Goal: Task Accomplishment & Management: Complete application form

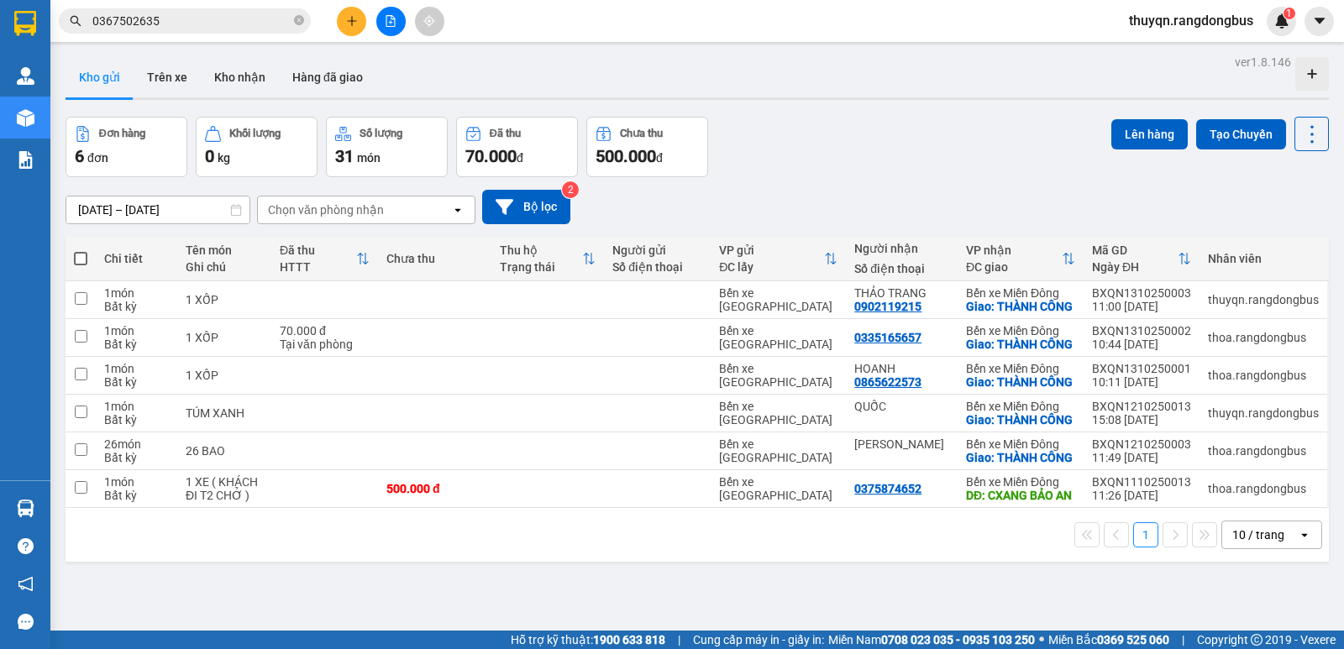
click at [78, 256] on span at bounding box center [80, 258] width 13 height 13
click at [81, 250] on input "checkbox" at bounding box center [81, 250] width 0 height 0
checkbox input "true"
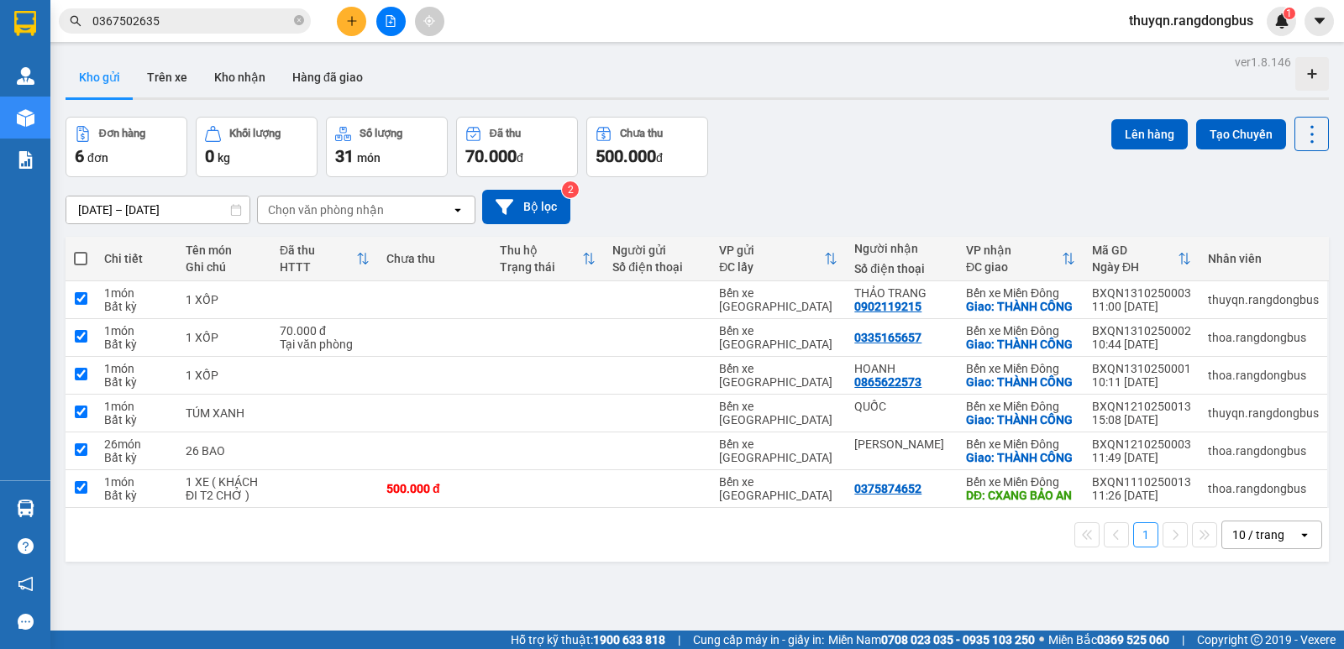
checkbox input "true"
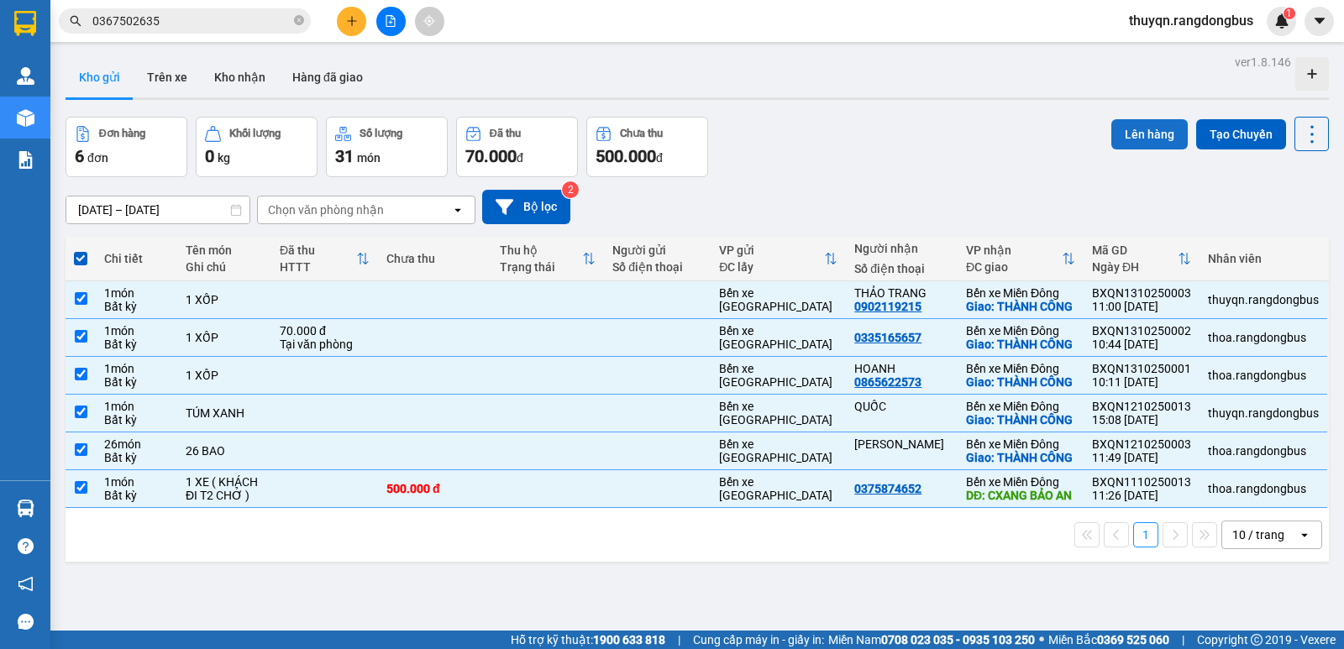
click at [1116, 133] on button "Lên hàng" at bounding box center [1149, 134] width 76 height 30
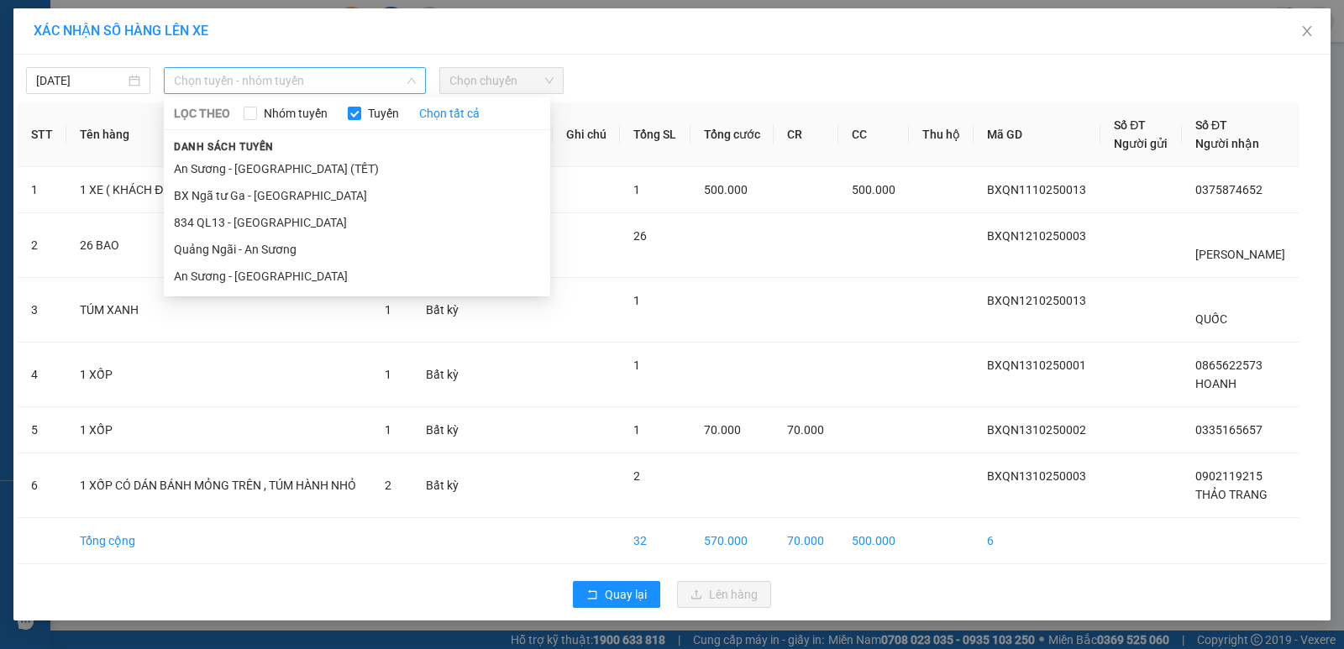
click at [331, 77] on span "Chọn tuyến - nhóm tuyến" at bounding box center [295, 80] width 242 height 25
click at [270, 244] on li "Quảng Ngãi - An Sương" at bounding box center [357, 249] width 386 height 27
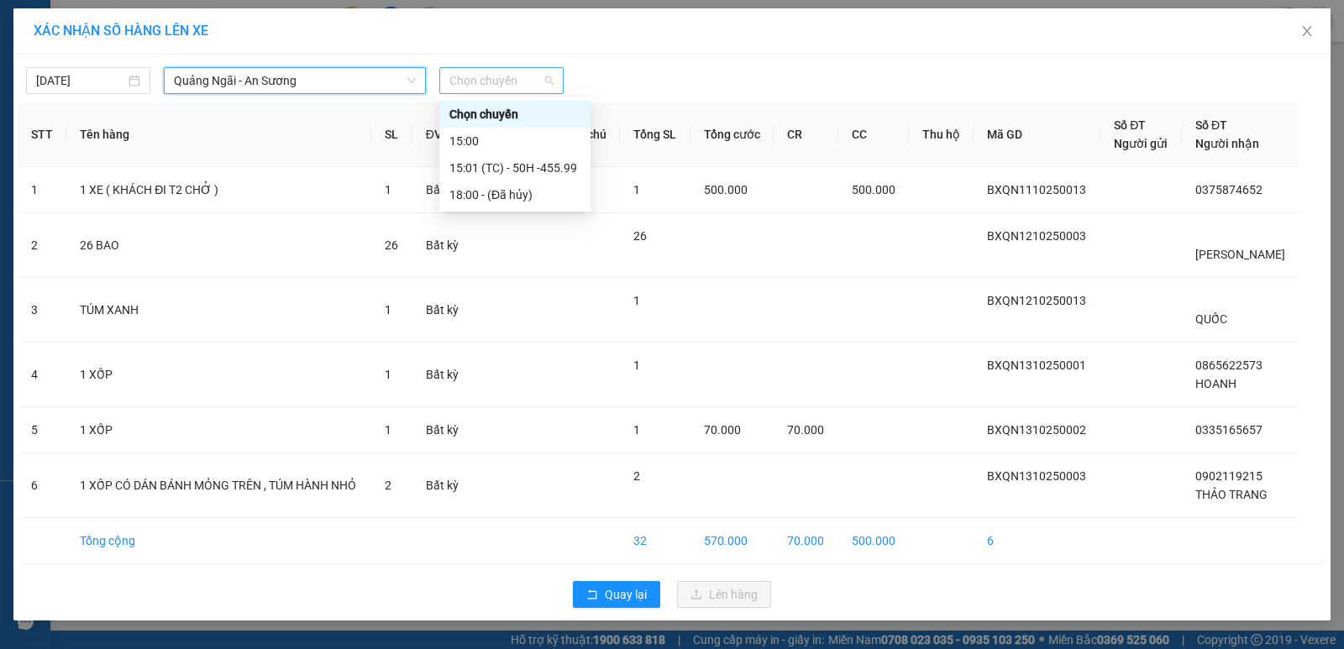
click at [469, 84] on span "Chọn chuyến" at bounding box center [501, 80] width 104 height 25
click at [522, 167] on div "15:01 (TC) - 50H -455.99" at bounding box center [514, 168] width 131 height 18
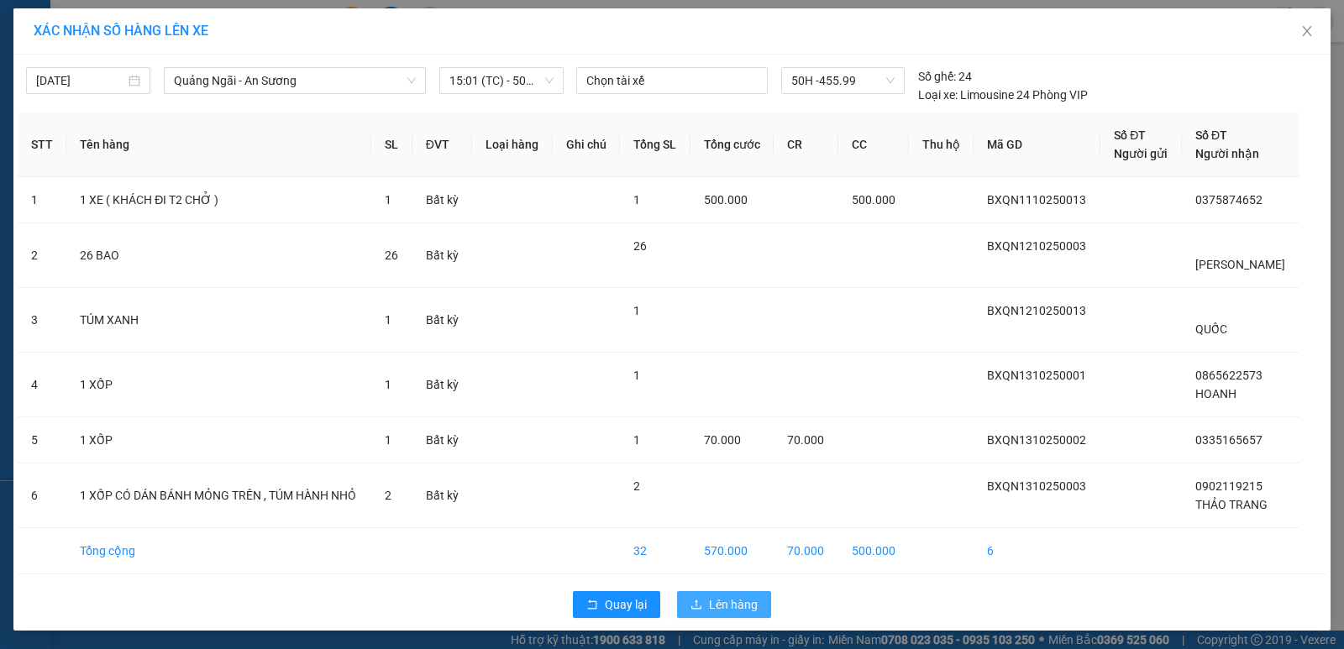
click at [707, 595] on button "Lên hàng" at bounding box center [724, 604] width 94 height 27
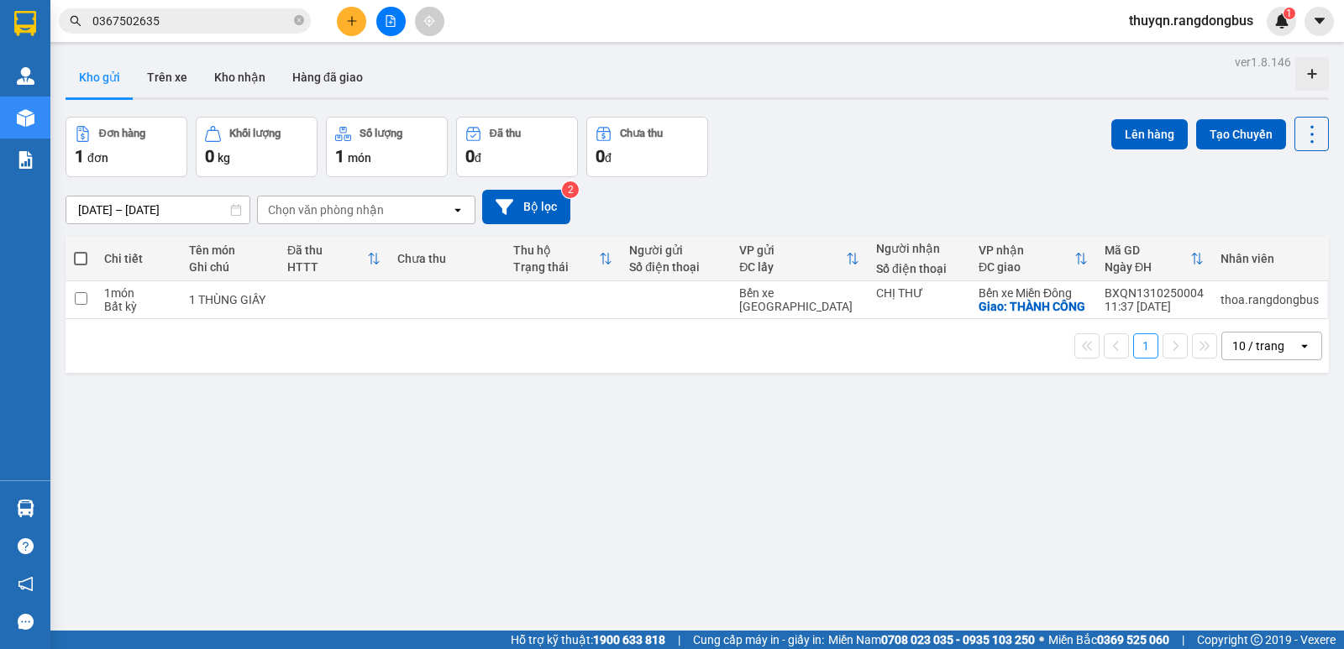
click at [79, 261] on span at bounding box center [80, 258] width 13 height 13
click at [81, 250] on input "checkbox" at bounding box center [81, 250] width 0 height 0
checkbox input "true"
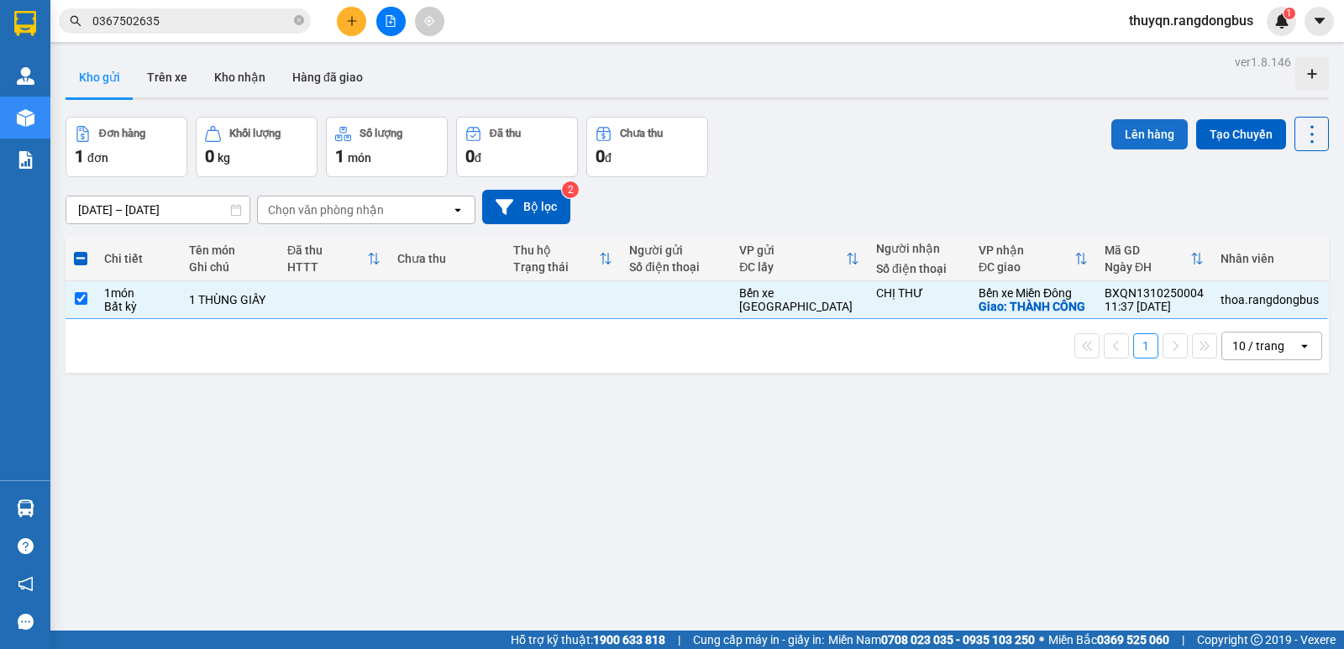
click at [1130, 135] on button "Lên hàng" at bounding box center [1149, 134] width 76 height 30
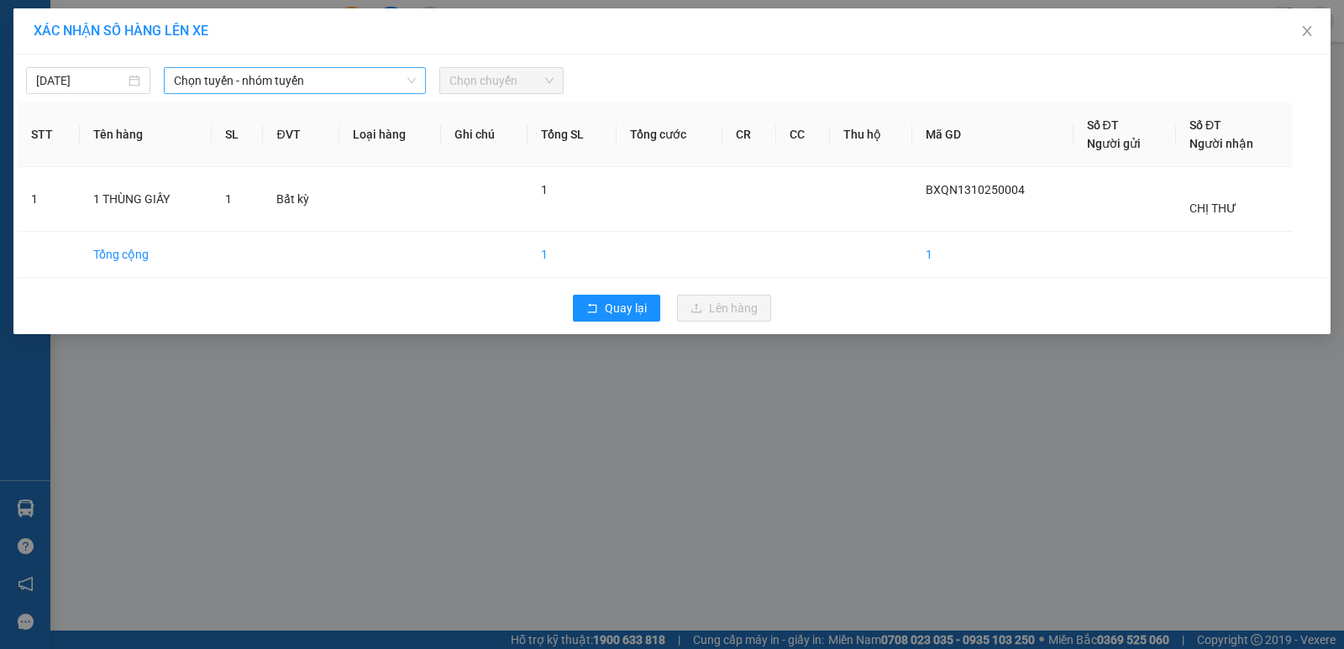
click at [260, 76] on span "Chọn tuyến - nhóm tuyến" at bounding box center [295, 80] width 242 height 25
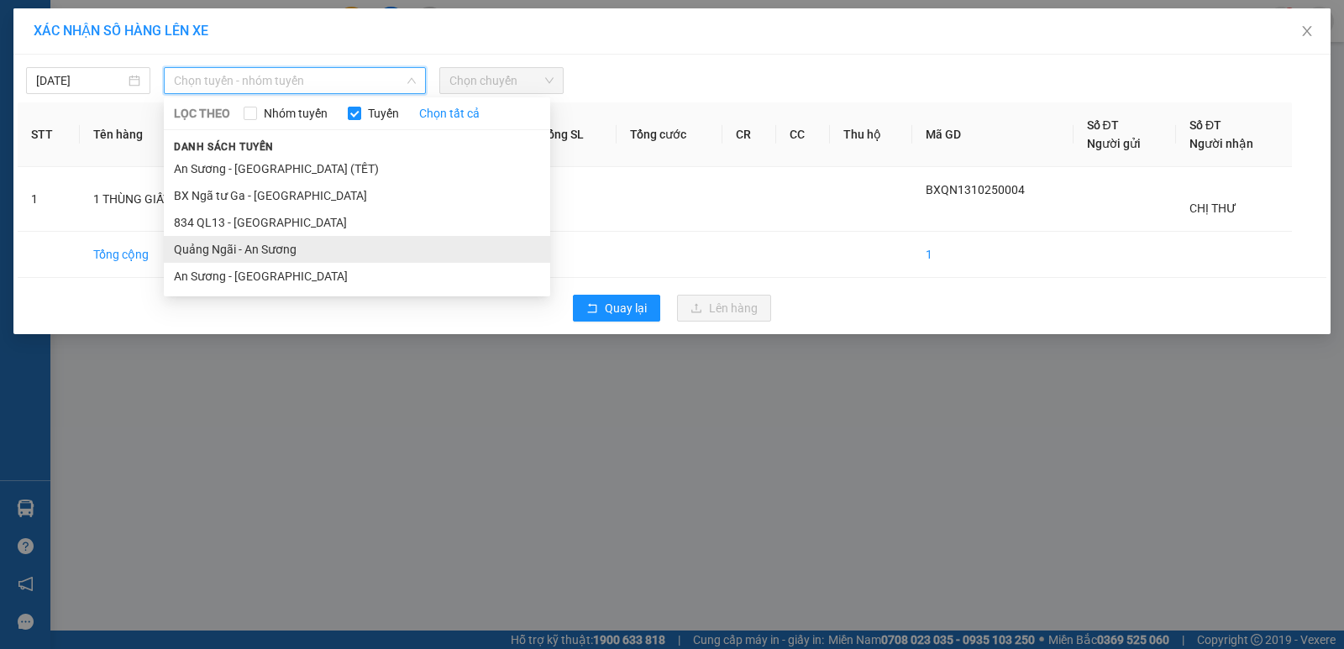
click at [234, 251] on li "Quảng Ngãi - An Sương" at bounding box center [357, 249] width 386 height 27
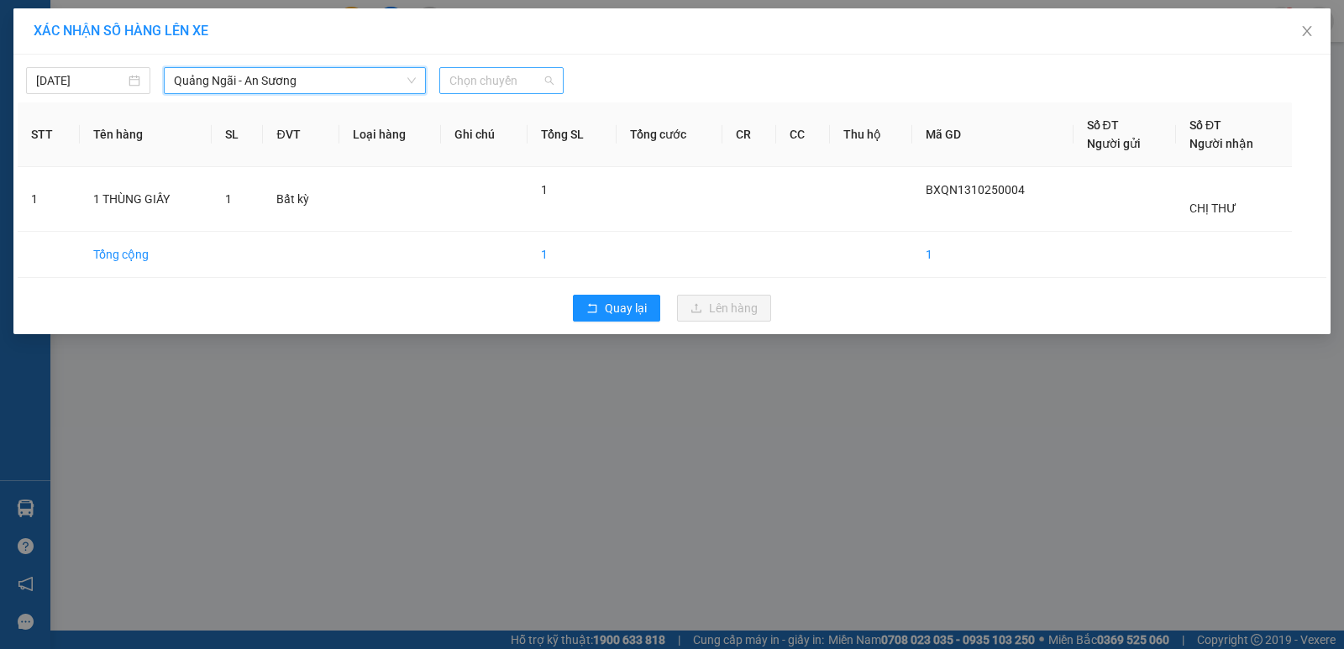
click at [530, 70] on span "Chọn chuyến" at bounding box center [501, 80] width 104 height 25
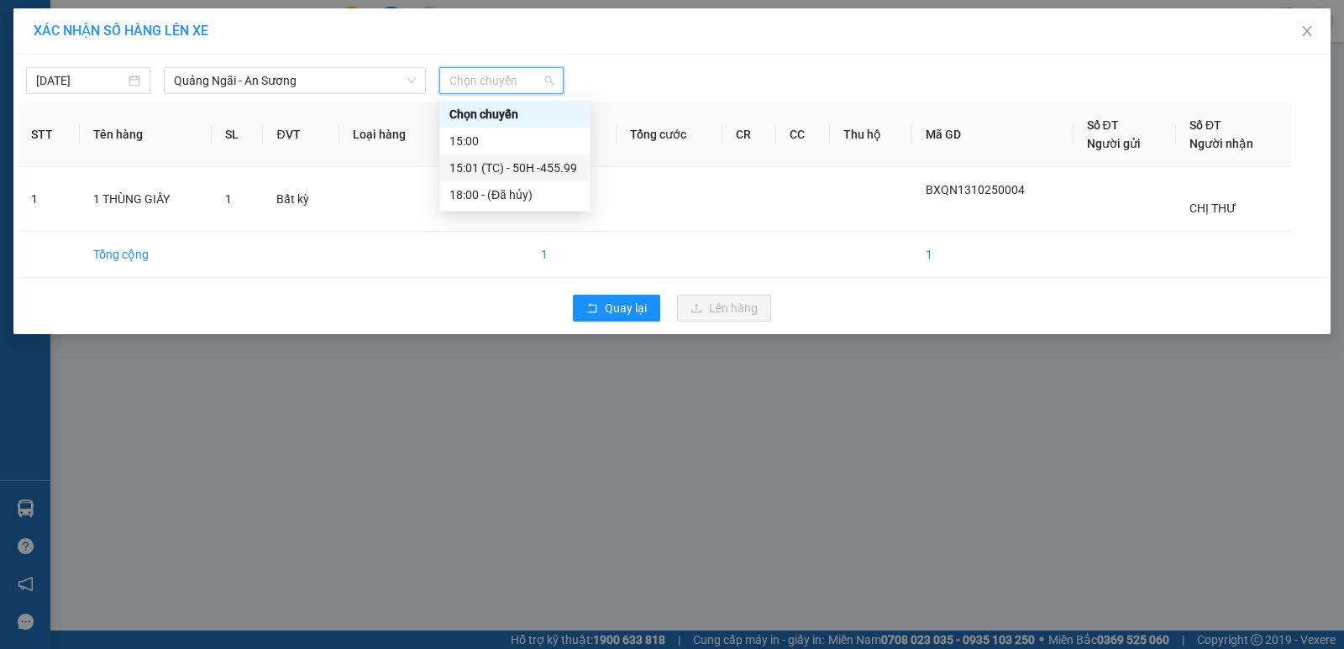
click at [551, 168] on div "15:01 (TC) - 50H -455.99" at bounding box center [514, 168] width 131 height 18
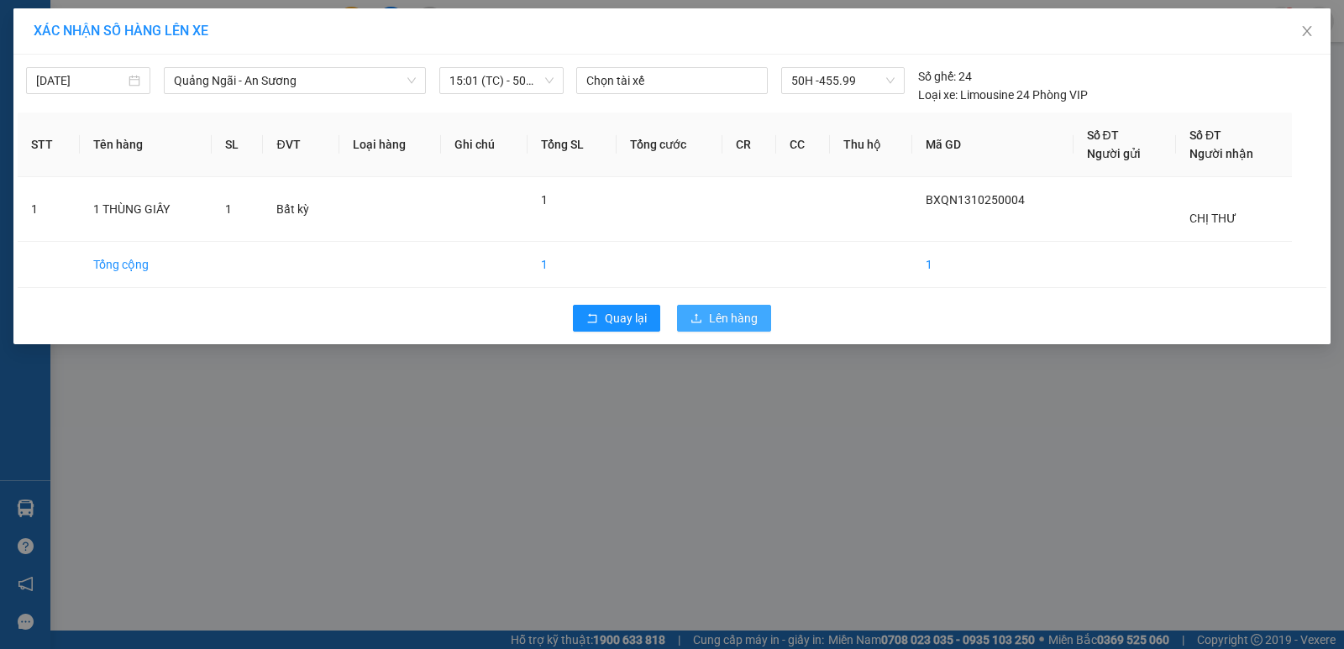
click at [723, 313] on span "Lên hàng" at bounding box center [733, 318] width 49 height 18
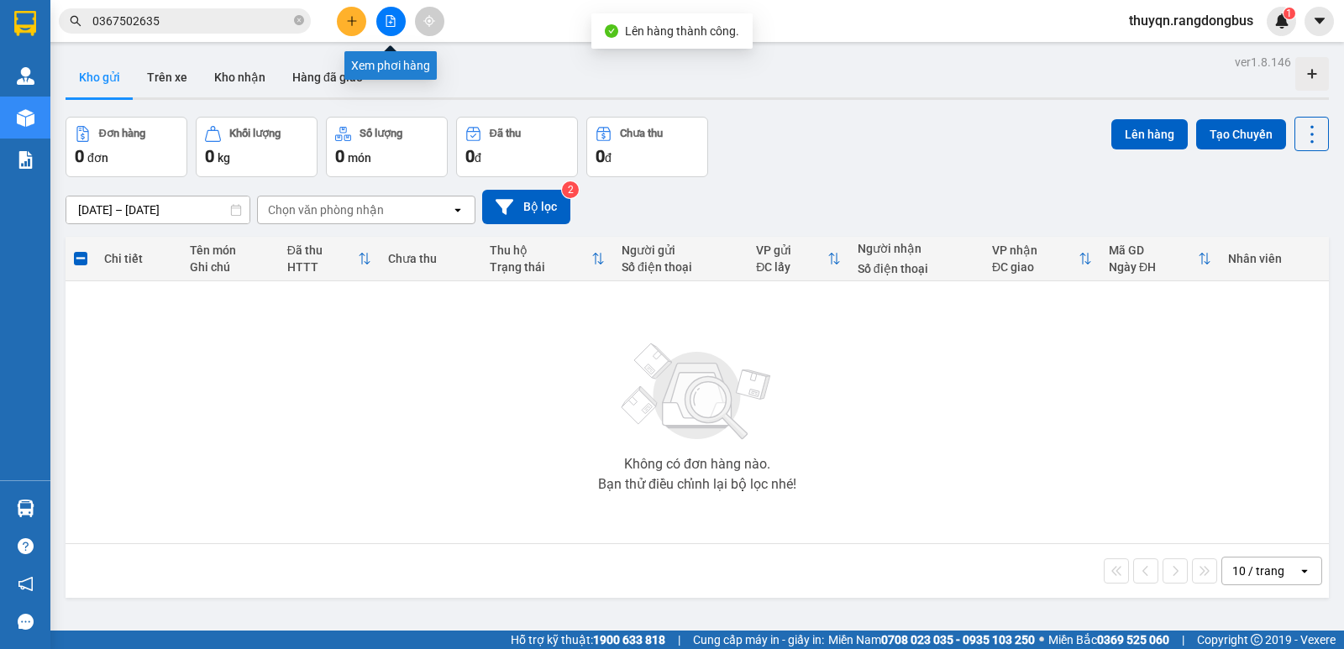
click at [398, 29] on button at bounding box center [390, 21] width 29 height 29
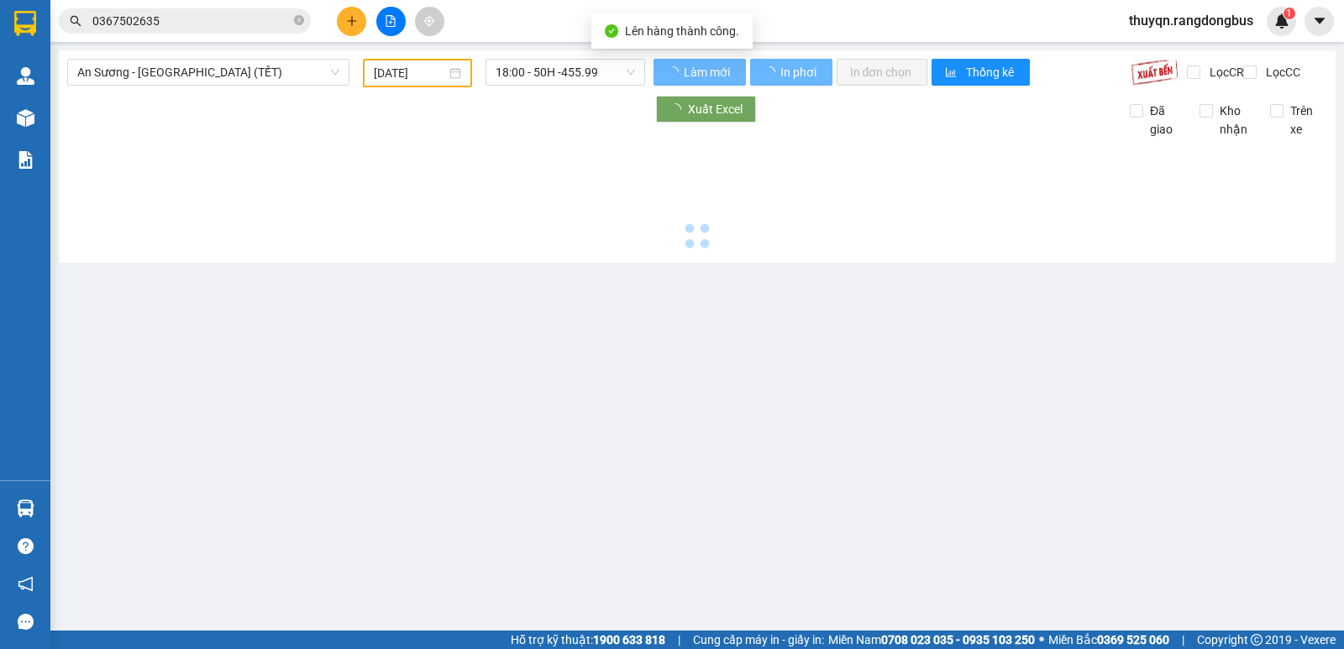
type input "[DATE]"
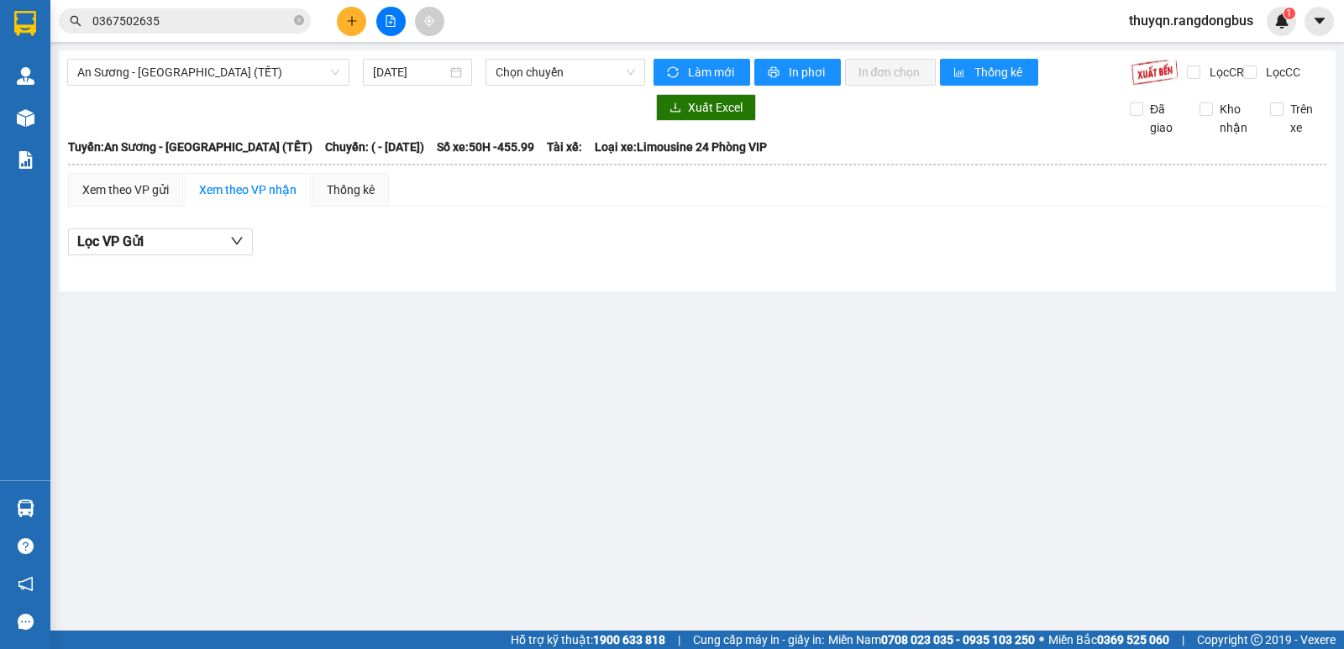
click at [260, 56] on div "An Sương - [GEOGRAPHIC_DATA] (TẾT) [DATE] Chọn chuyến Làm mới In phơi In đơn ch…" at bounding box center [697, 170] width 1277 height 241
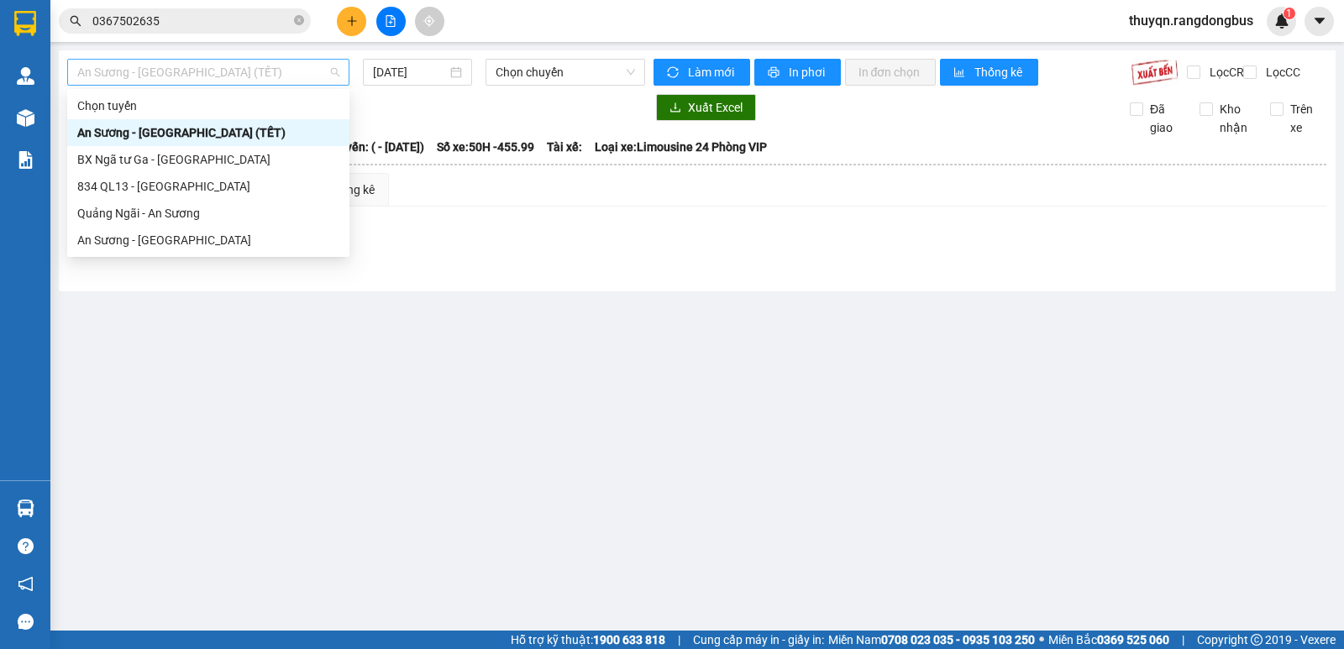
click at [250, 71] on span "An Sương - [GEOGRAPHIC_DATA] (TẾT)" at bounding box center [208, 72] width 262 height 25
click at [176, 217] on div "Quảng Ngãi - An Sương" at bounding box center [208, 213] width 262 height 18
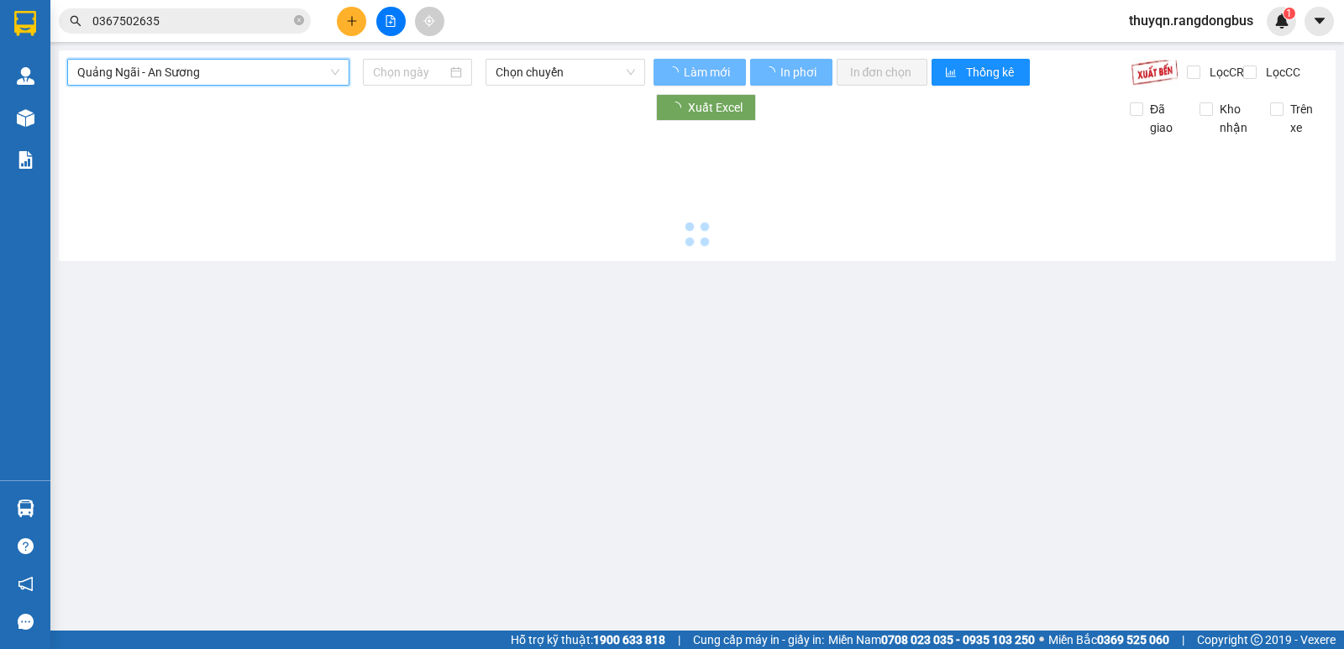
type input "[DATE]"
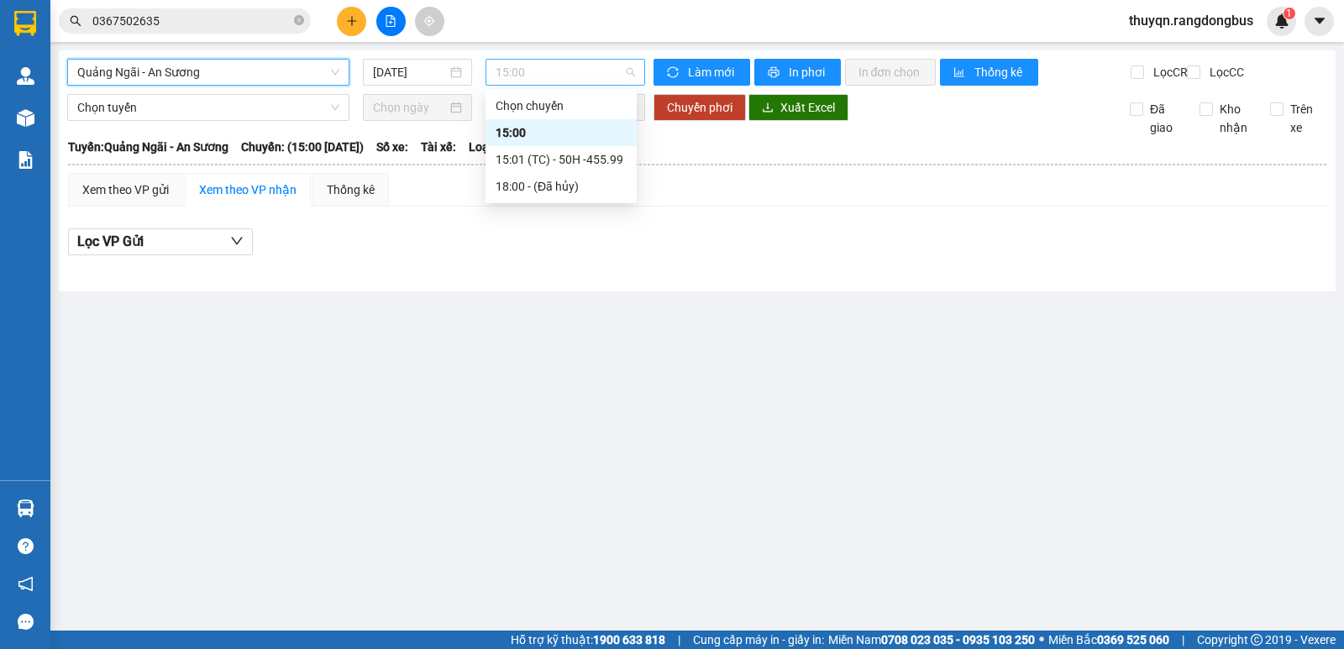
click at [549, 62] on span "15:00" at bounding box center [565, 72] width 139 height 25
click at [575, 164] on div "15:01 (TC) - 50H -455.99" at bounding box center [561, 159] width 131 height 18
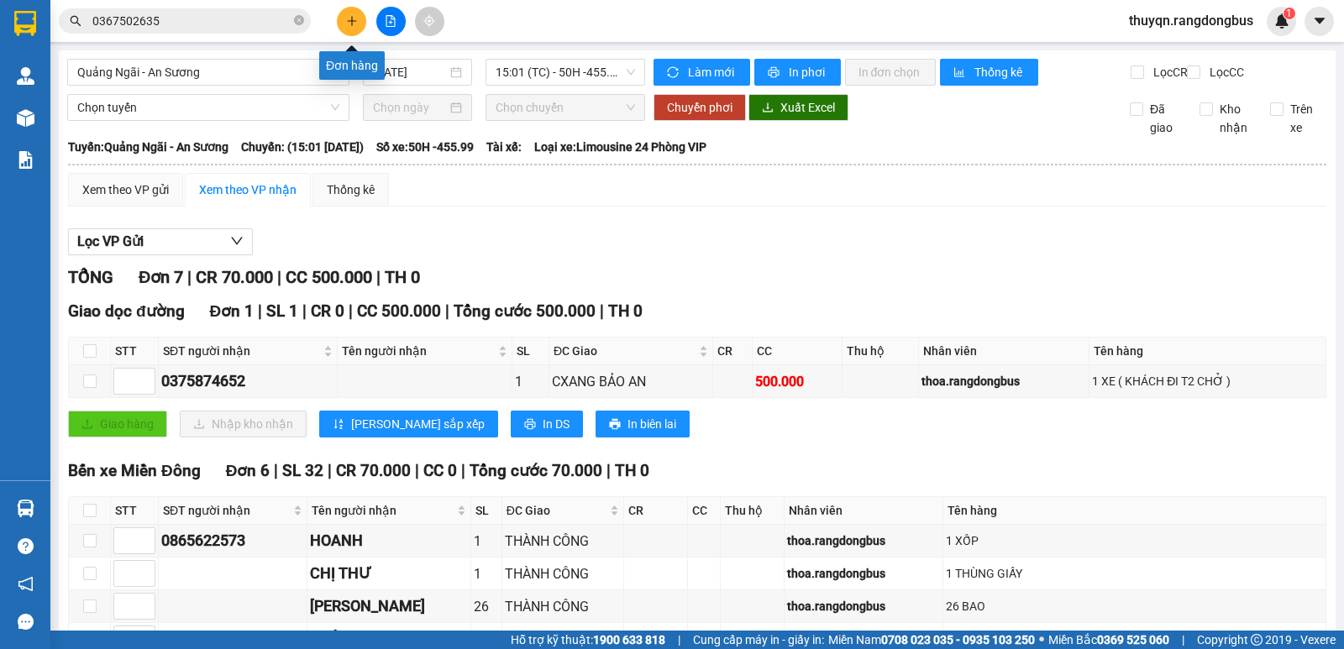
click at [348, 14] on button at bounding box center [351, 21] width 29 height 29
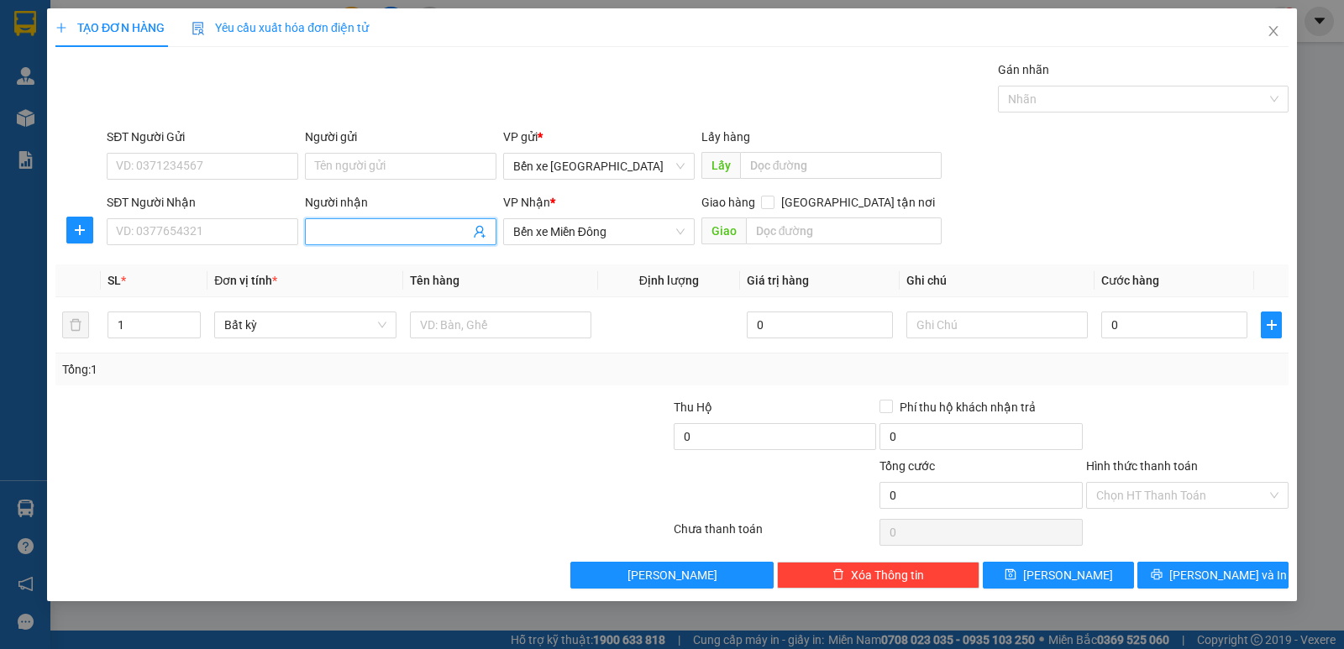
click at [348, 234] on input "Người nhận" at bounding box center [392, 232] width 155 height 18
type input "LẤY HÀNG HÀ"
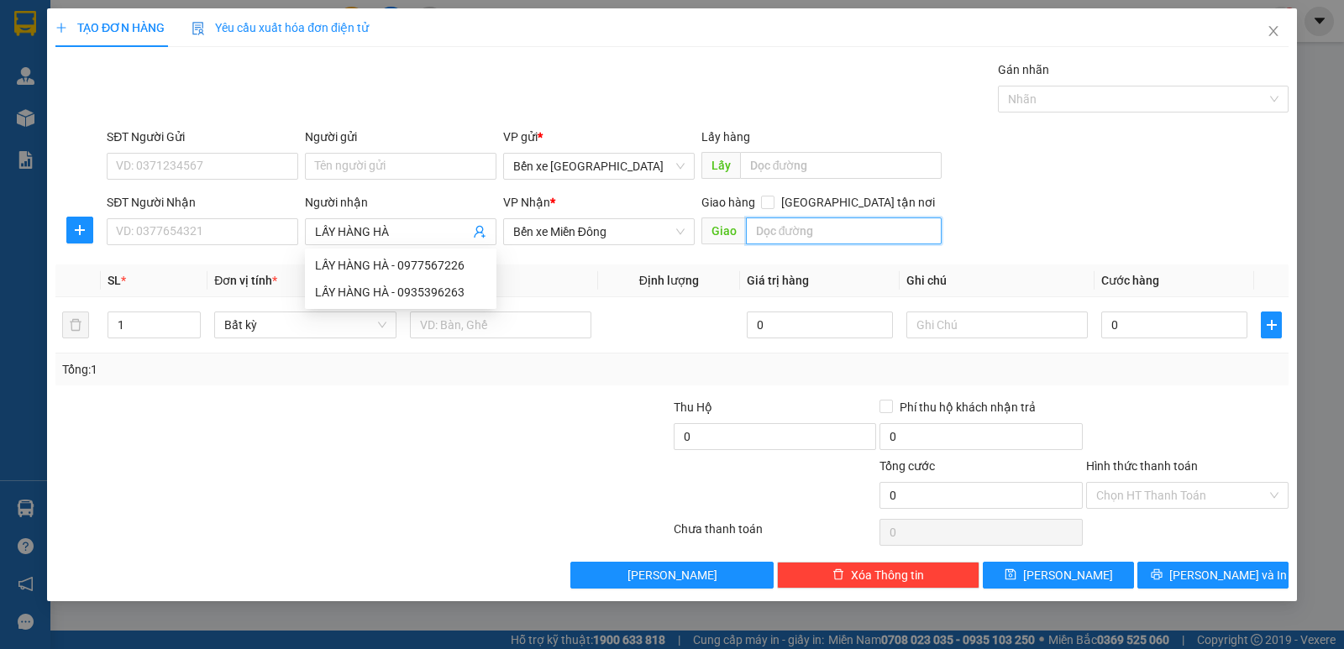
click at [783, 225] on input "text" at bounding box center [844, 231] width 197 height 27
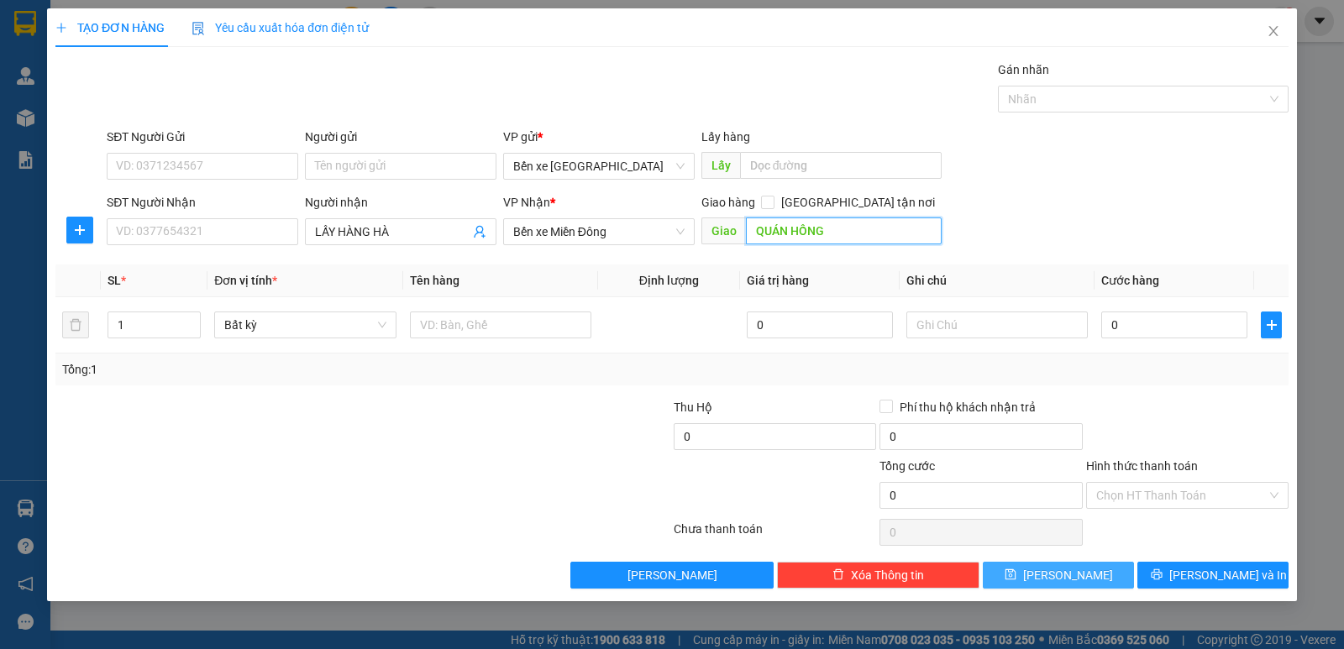
type input "QUÁN HỒNG"
click at [1077, 575] on span "[PERSON_NAME]" at bounding box center [1068, 575] width 90 height 18
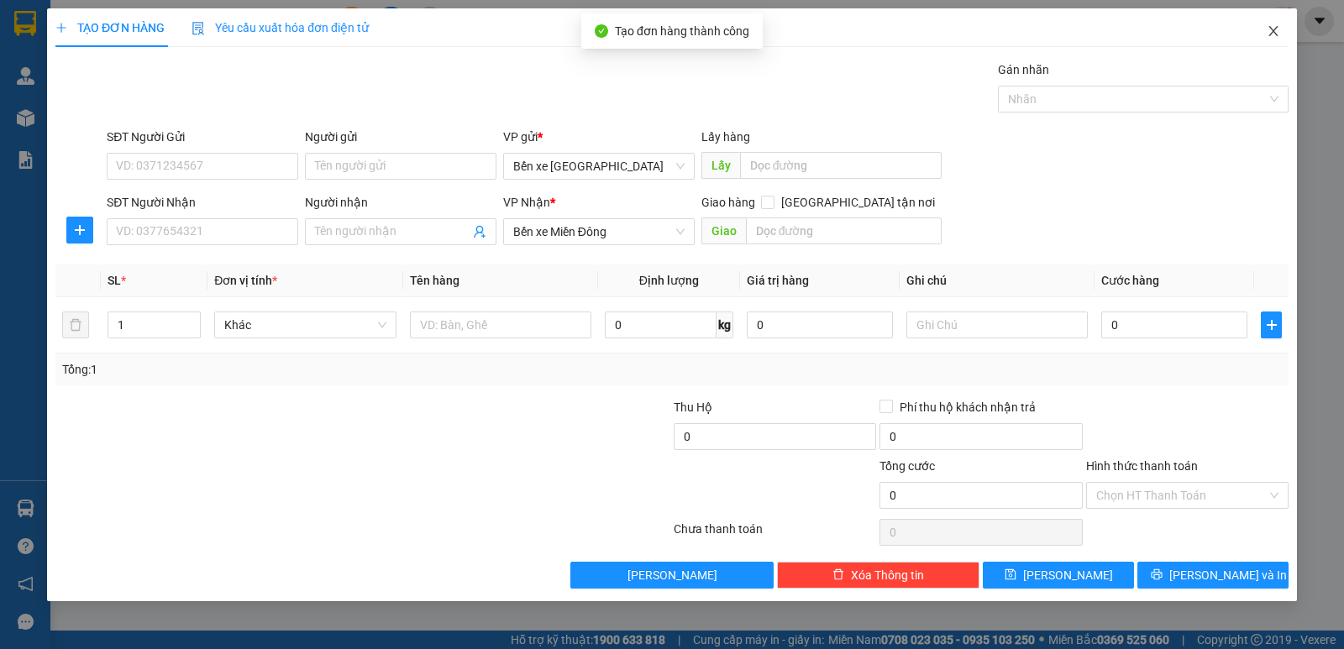
click at [1278, 33] on icon "close" at bounding box center [1273, 30] width 13 height 13
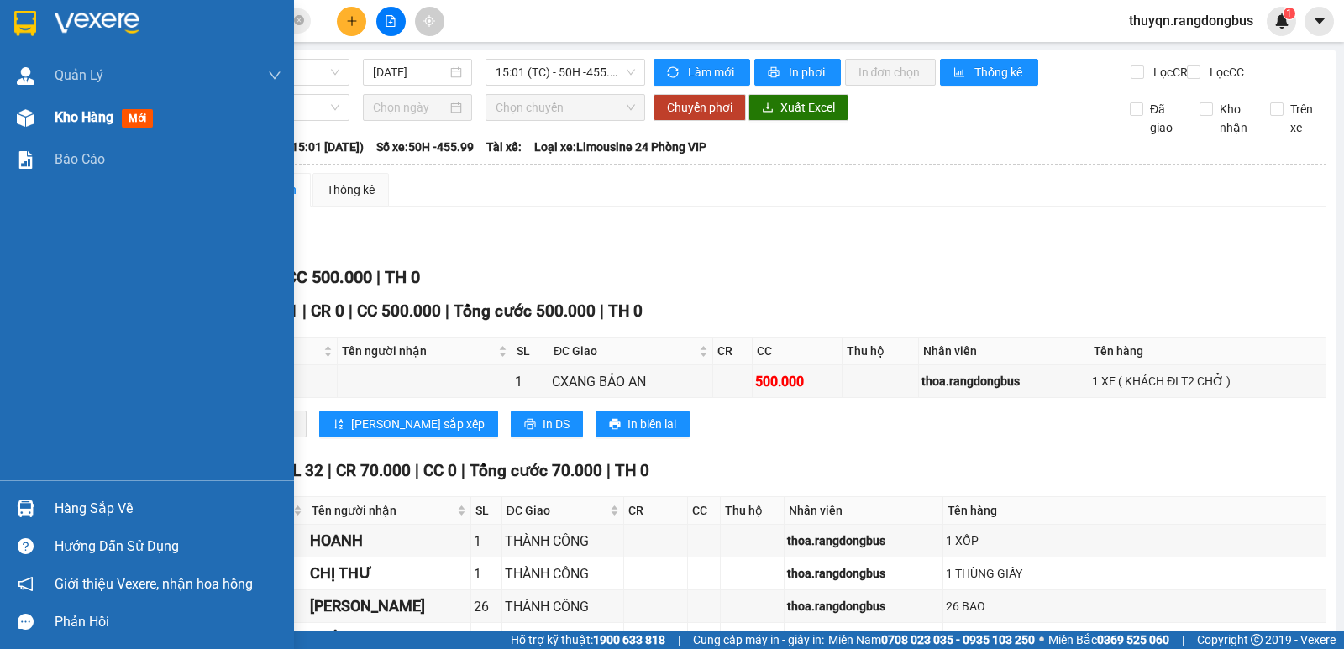
click at [58, 119] on span "Kho hàng" at bounding box center [84, 117] width 59 height 16
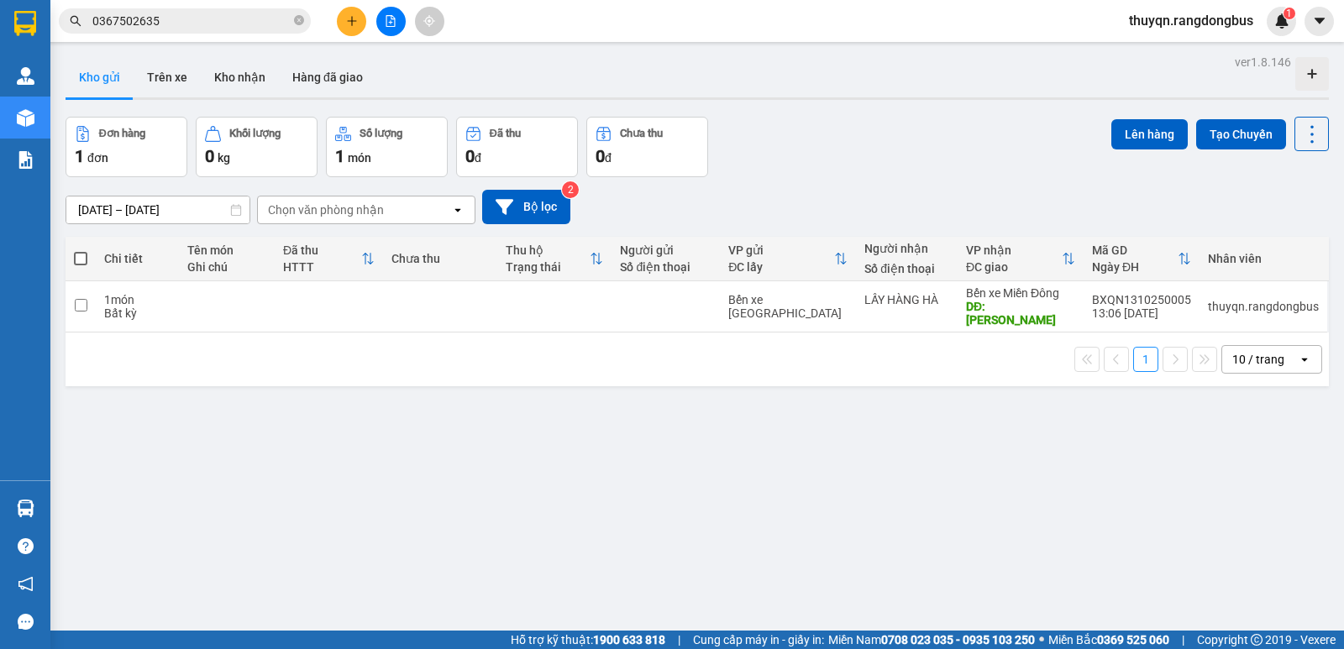
click at [83, 255] on span at bounding box center [80, 258] width 13 height 13
click at [81, 250] on input "checkbox" at bounding box center [81, 250] width 0 height 0
checkbox input "true"
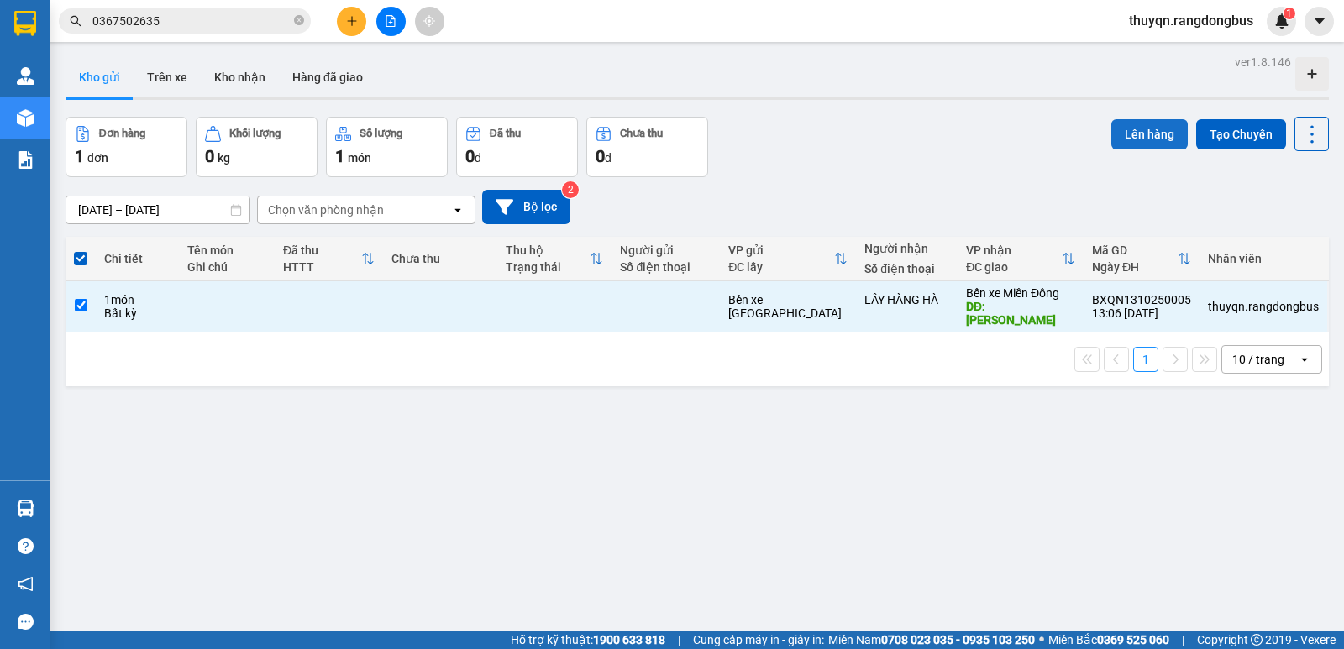
click at [1133, 129] on button "Lên hàng" at bounding box center [1149, 134] width 76 height 30
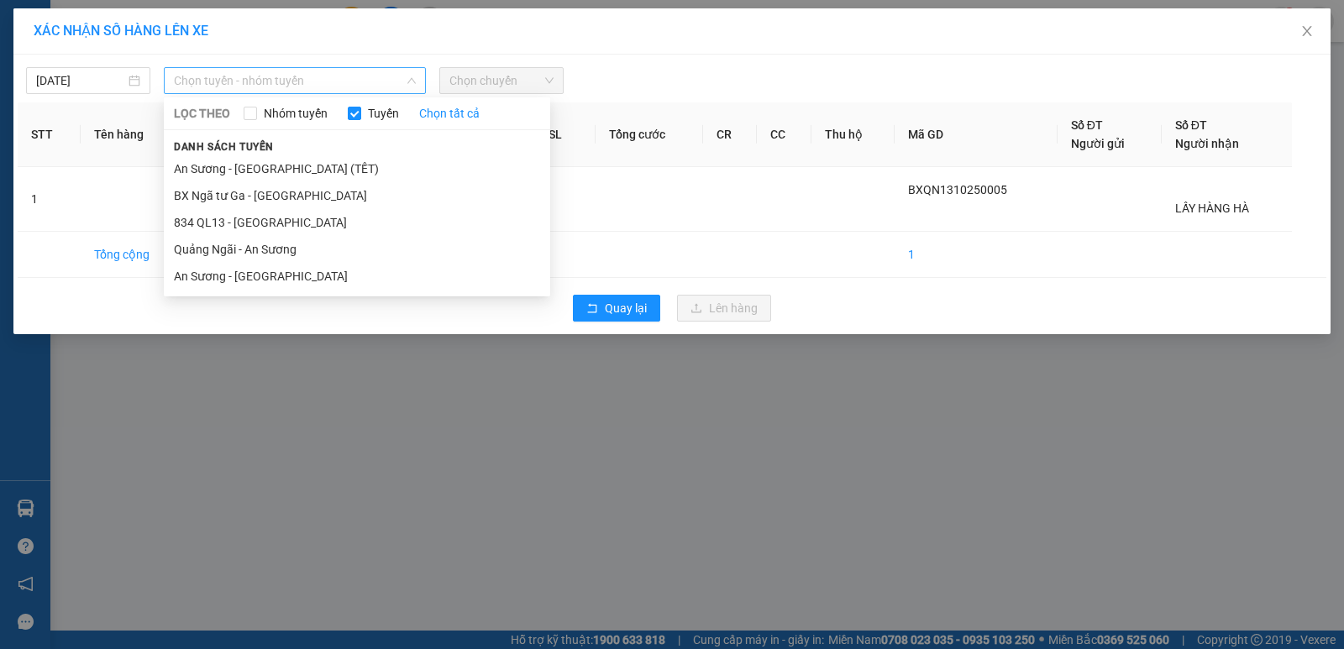
click at [242, 72] on span "Chọn tuyến - nhóm tuyến" at bounding box center [295, 80] width 242 height 25
drag, startPoint x: 228, startPoint y: 249, endPoint x: 249, endPoint y: 238, distance: 24.8
click at [228, 249] on li "Quảng Ngãi - An Sương" at bounding box center [357, 249] width 386 height 27
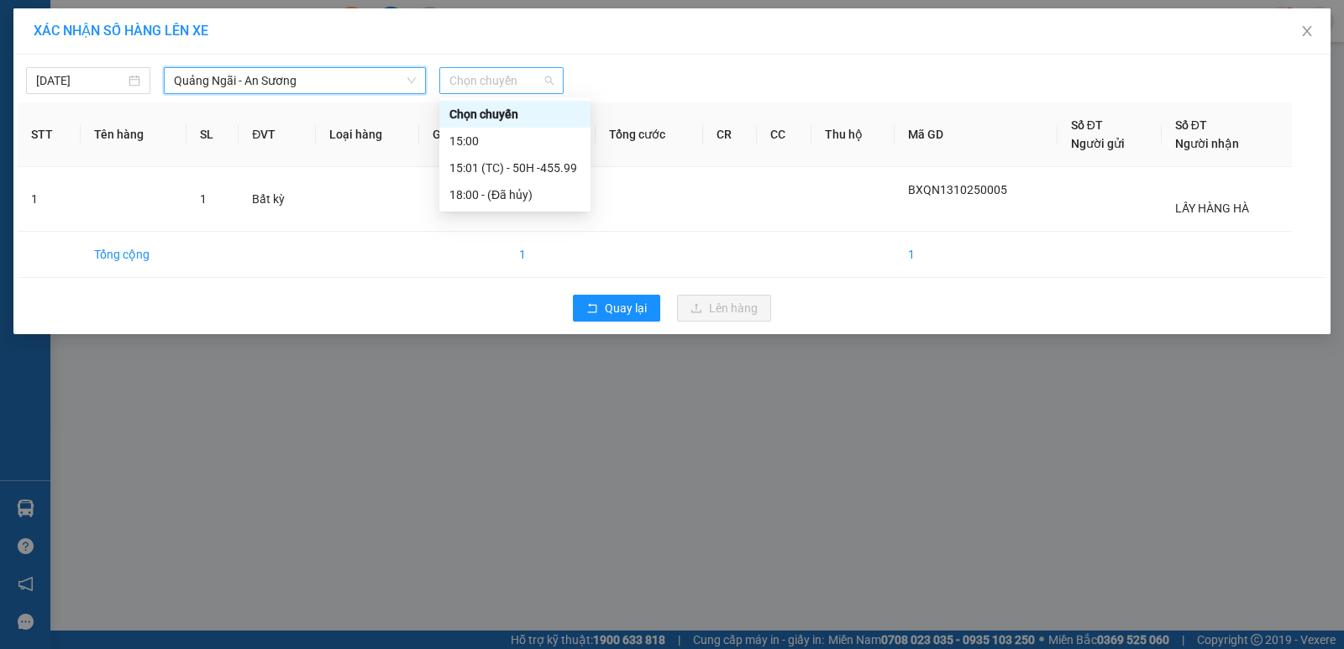
click at [545, 69] on span "Chọn chuyến" at bounding box center [501, 80] width 104 height 25
click at [526, 173] on div "15:01 (TC) - 50H -455.99" at bounding box center [514, 168] width 131 height 18
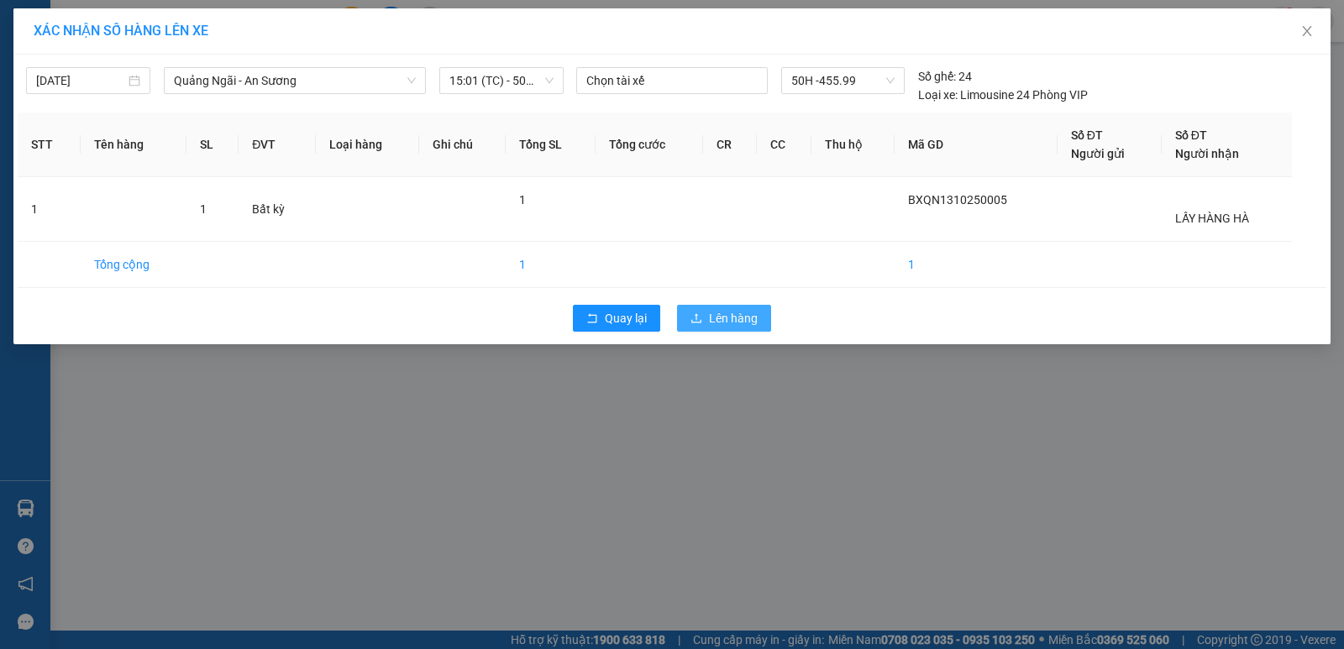
click at [706, 318] on button "Lên hàng" at bounding box center [724, 318] width 94 height 27
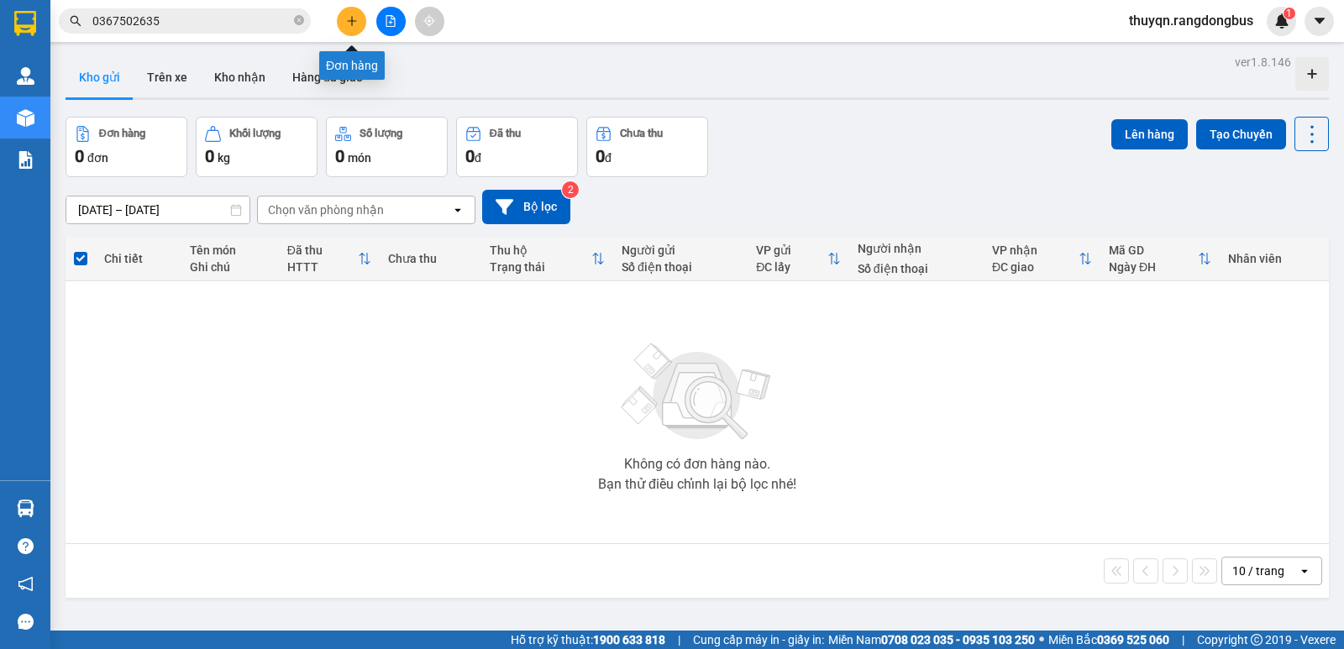
click at [343, 25] on button at bounding box center [351, 21] width 29 height 29
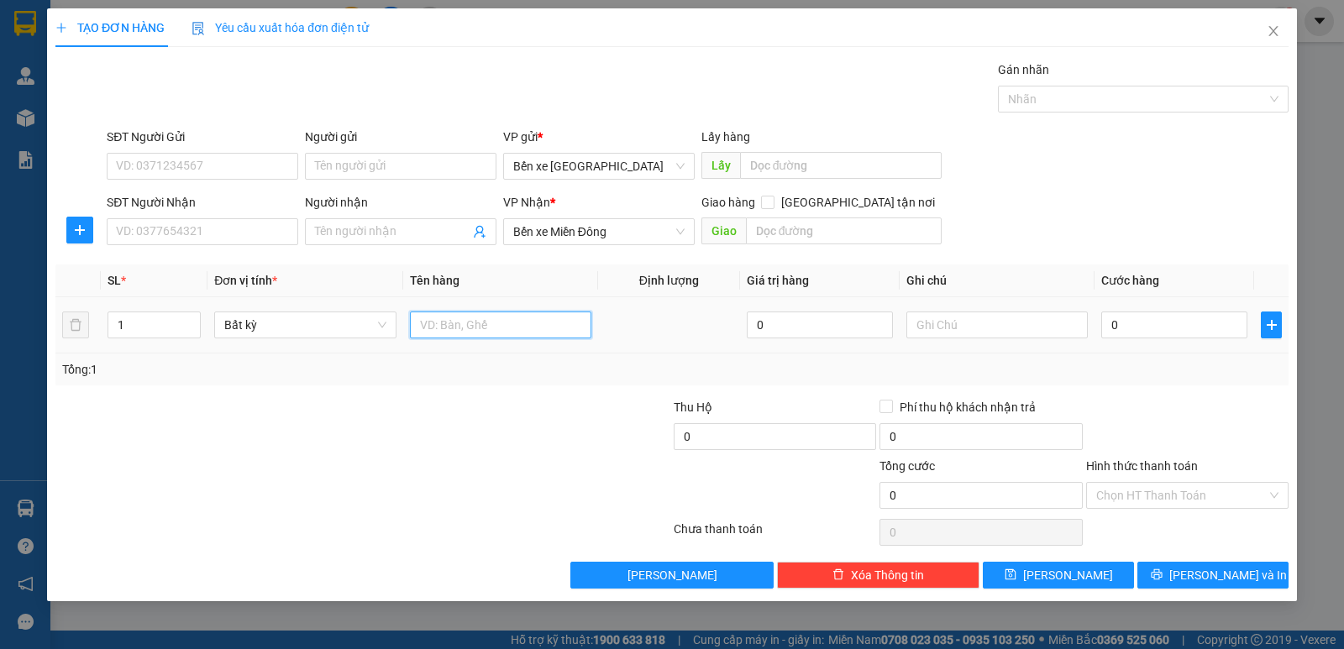
click at [450, 312] on input "text" at bounding box center [500, 325] width 181 height 27
type input "T XỐP"
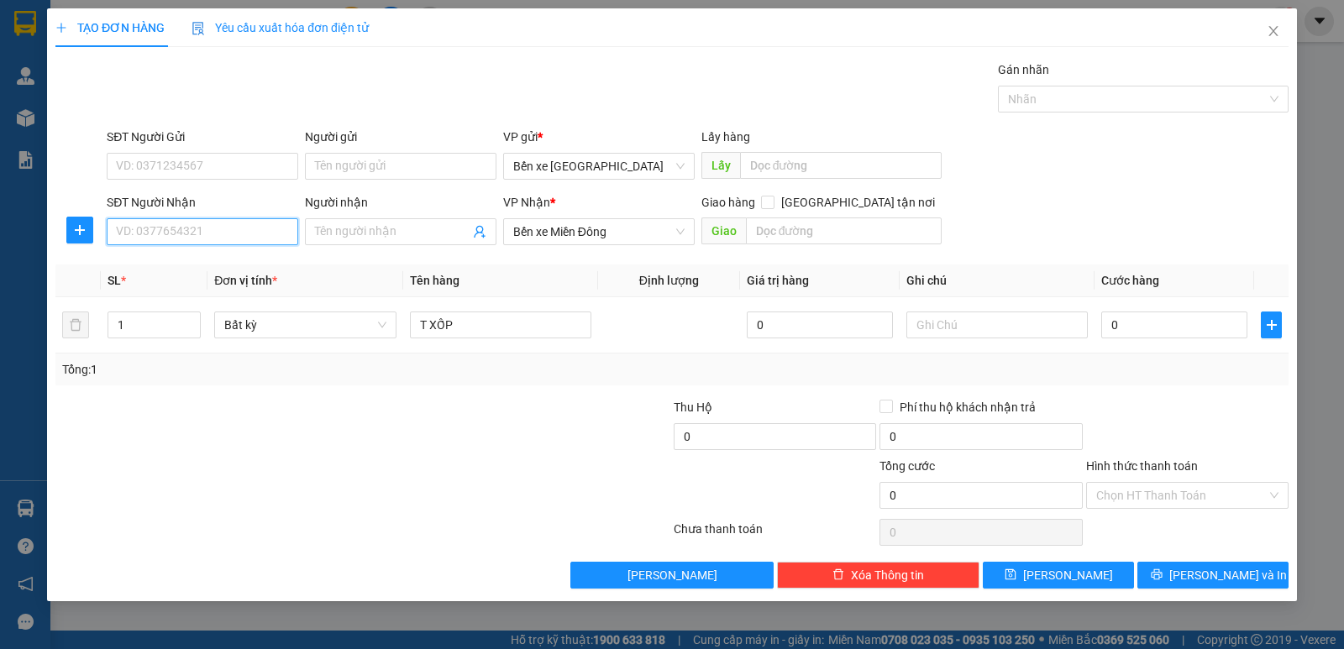
click at [221, 221] on input "SĐT Người Nhận" at bounding box center [203, 231] width 192 height 27
type input "0974394579"
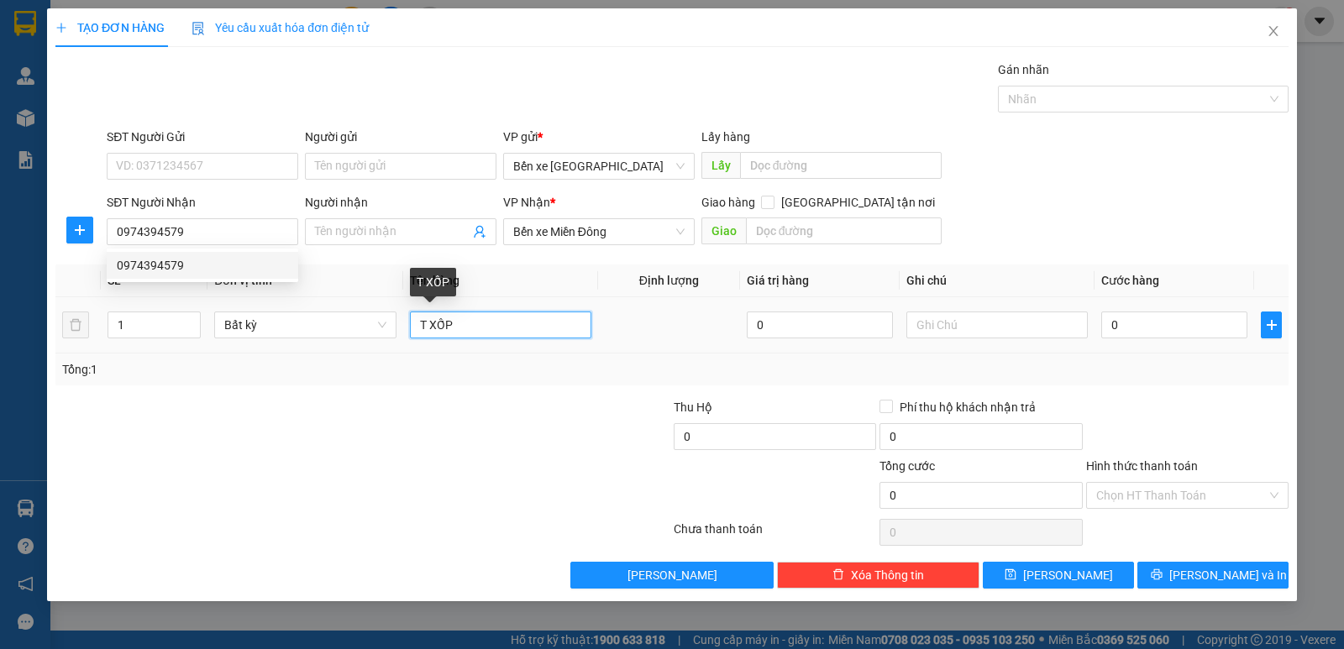
click at [502, 319] on input "T XỐP" at bounding box center [500, 325] width 181 height 27
type input "T XỐP + BAO"
click at [129, 322] on input "1" at bounding box center [154, 324] width 92 height 25
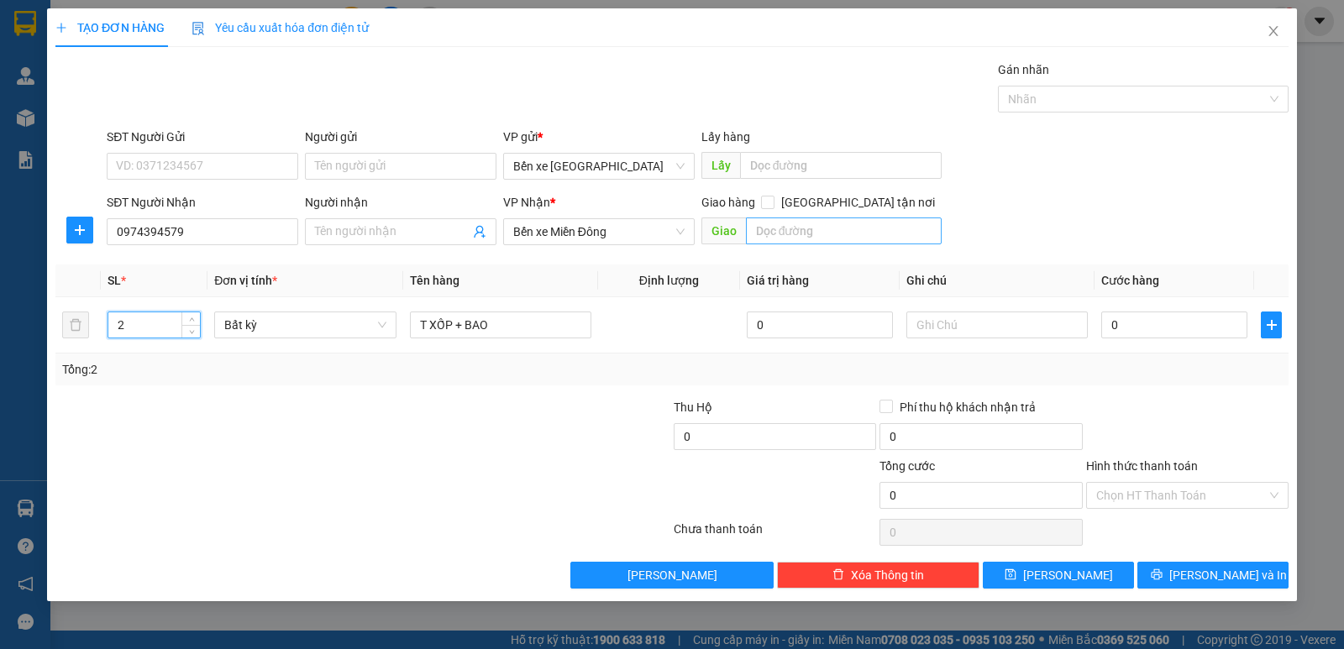
type input "2"
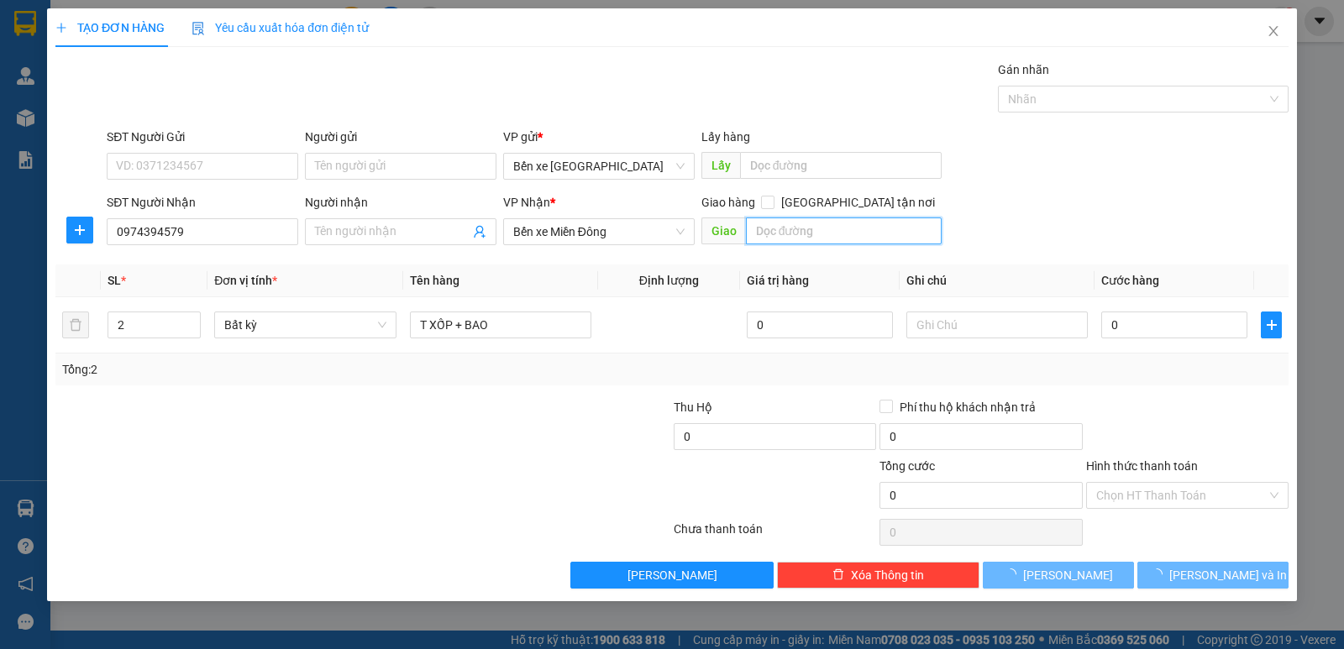
click at [815, 228] on input "text" at bounding box center [844, 231] width 197 height 27
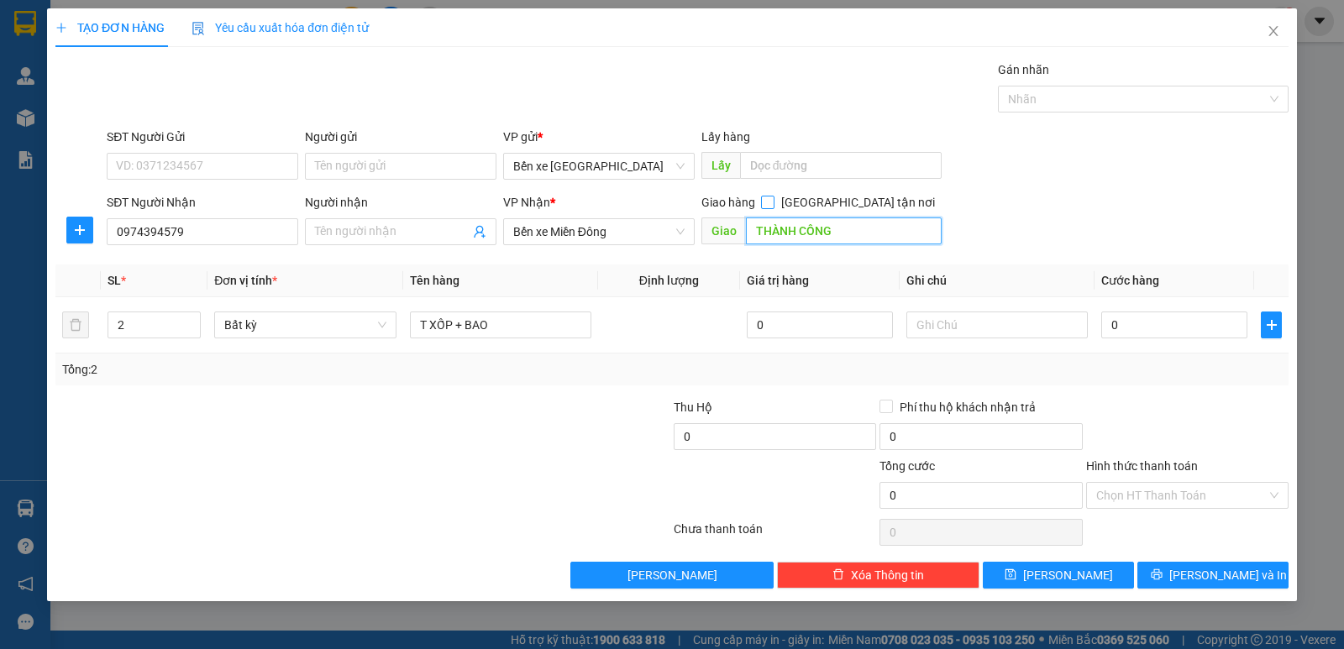
type input "THÀNH CÔNG"
click at [773, 202] on input "[GEOGRAPHIC_DATA] tận nơi" at bounding box center [767, 202] width 12 height 12
checkbox input "true"
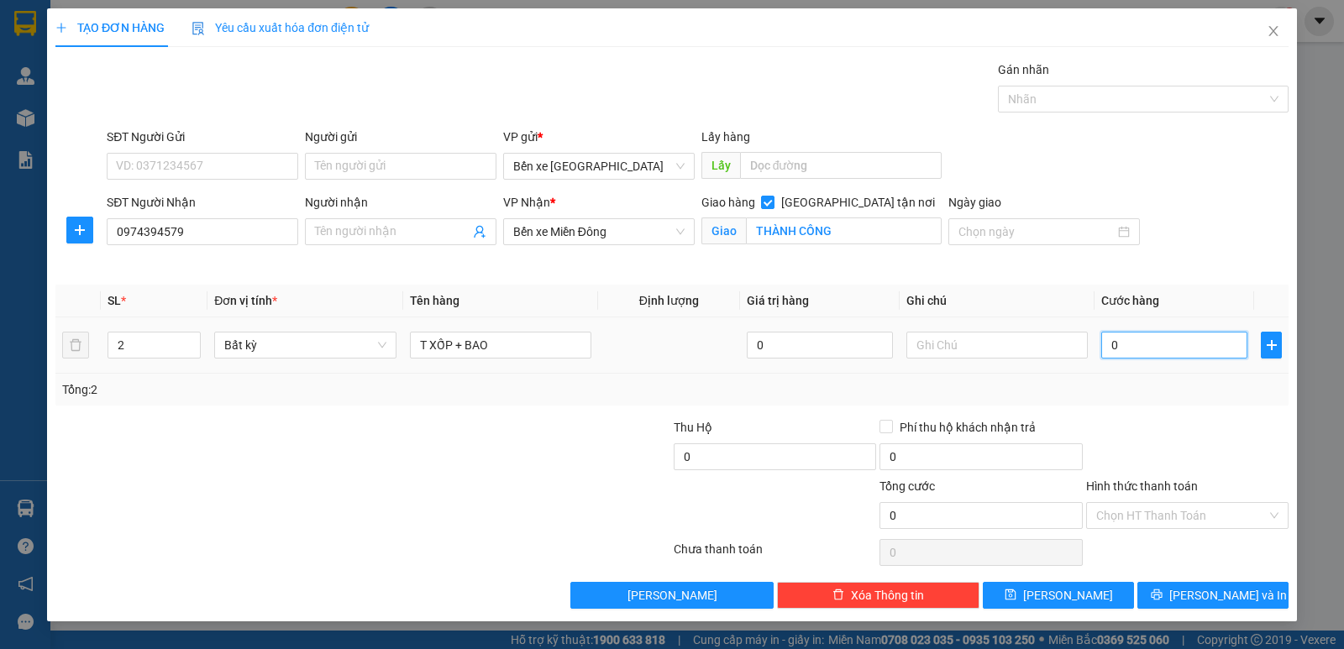
click at [1112, 337] on input "0" at bounding box center [1174, 345] width 146 height 27
type input "1"
type input "15"
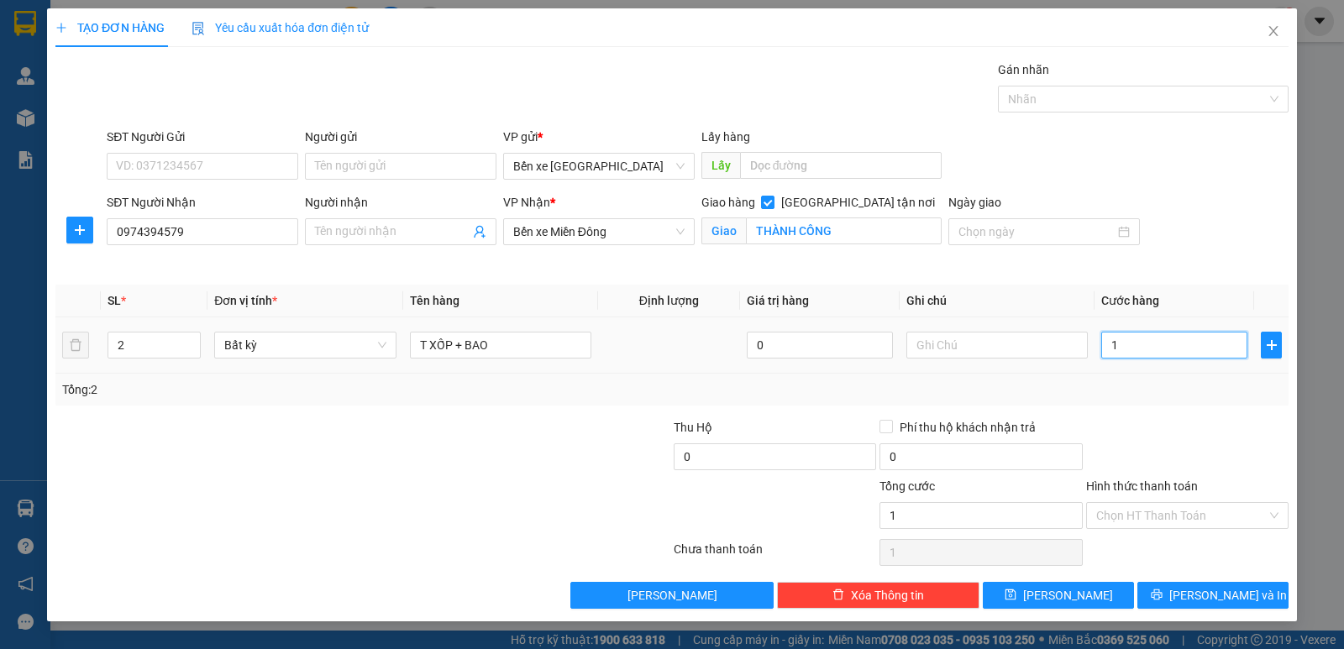
type input "15"
type input "150"
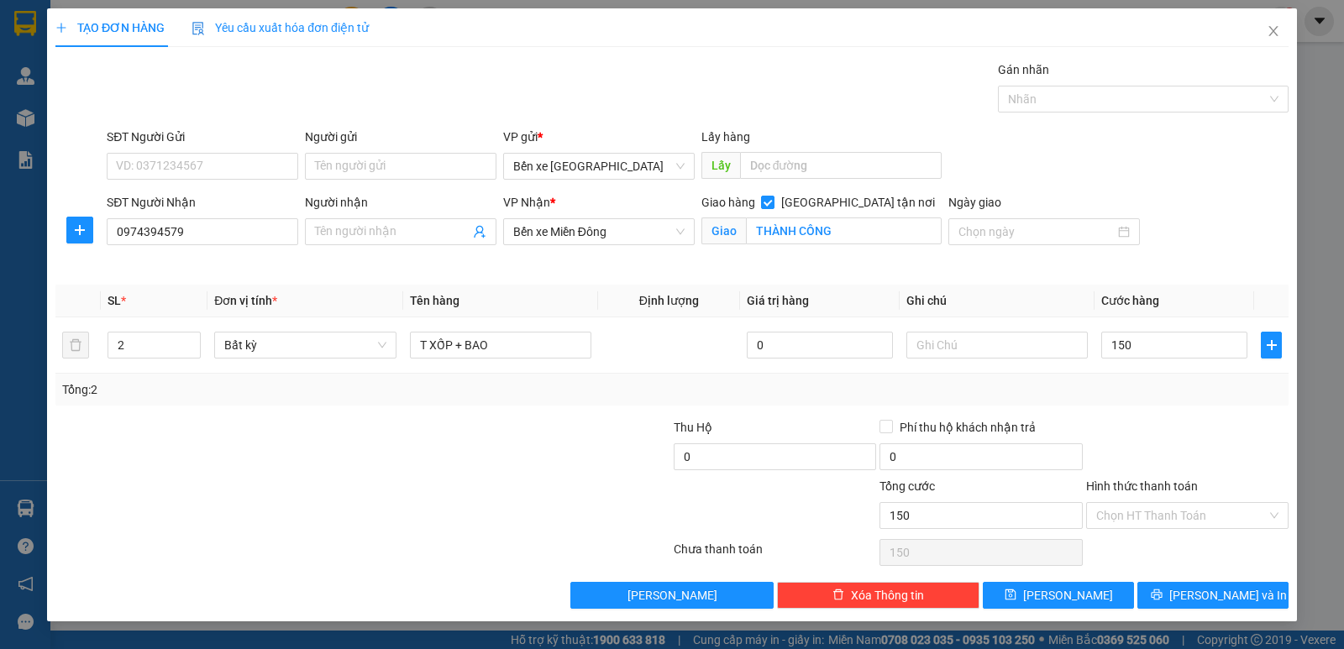
type input "150.000"
click at [1213, 416] on div "Transit Pickup Surcharge Ids Transit Deliver Surcharge Ids Transit Deliver Surc…" at bounding box center [671, 334] width 1233 height 549
click at [1167, 491] on label "Hình thức thanh toán" at bounding box center [1142, 486] width 112 height 13
click at [1167, 503] on input "Hình thức thanh toán" at bounding box center [1181, 515] width 171 height 25
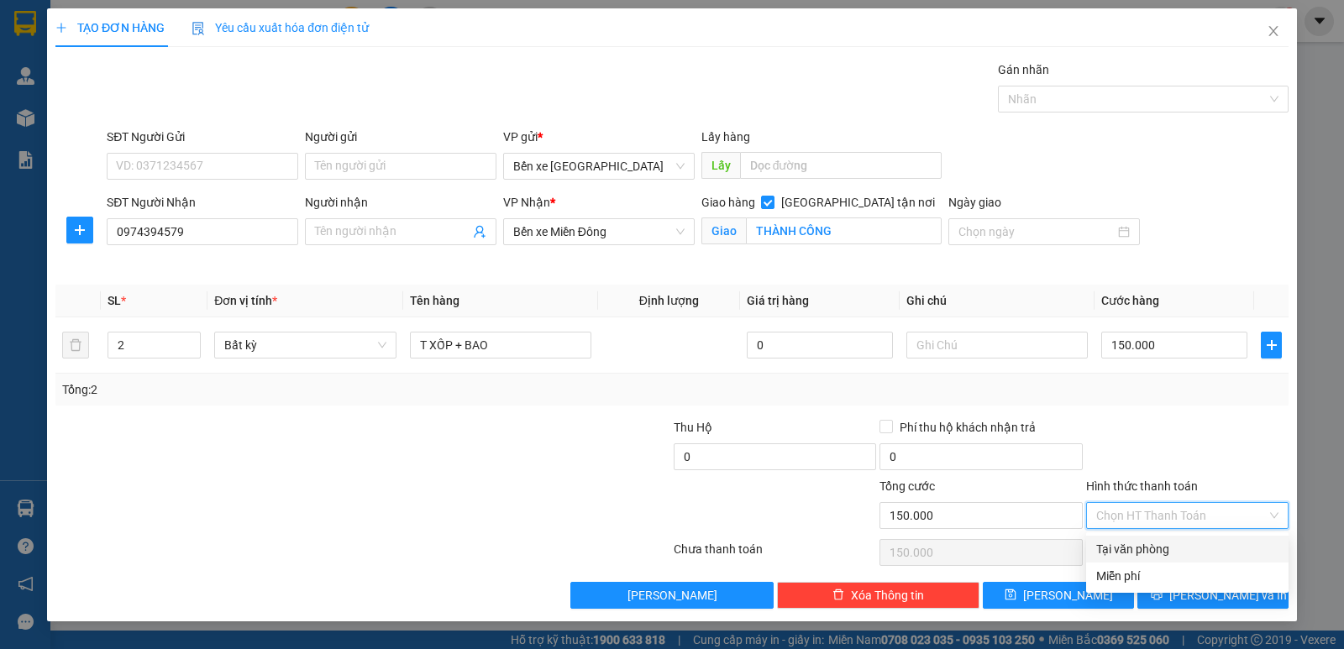
click at [1137, 549] on div "Tại văn phòng" at bounding box center [1187, 549] width 182 height 18
type input "0"
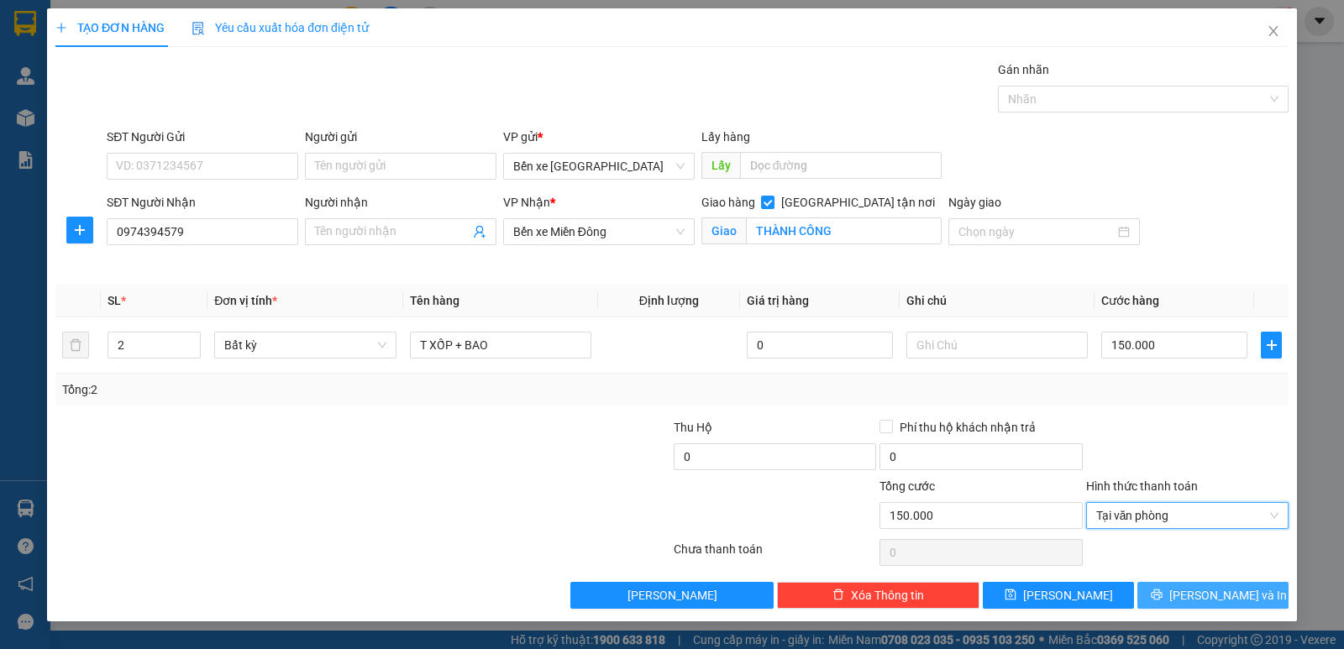
click at [1233, 601] on span "[PERSON_NAME] và In" at bounding box center [1228, 595] width 118 height 18
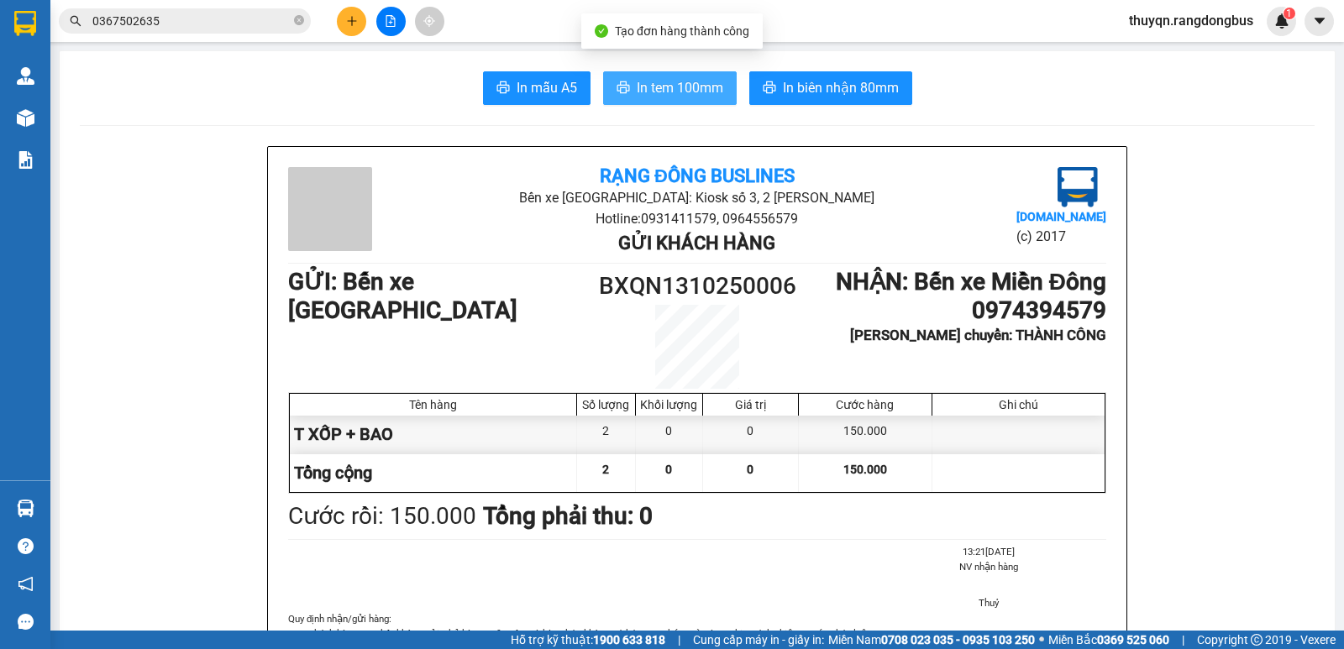
click at [685, 89] on span "In tem 100mm" at bounding box center [680, 87] width 87 height 21
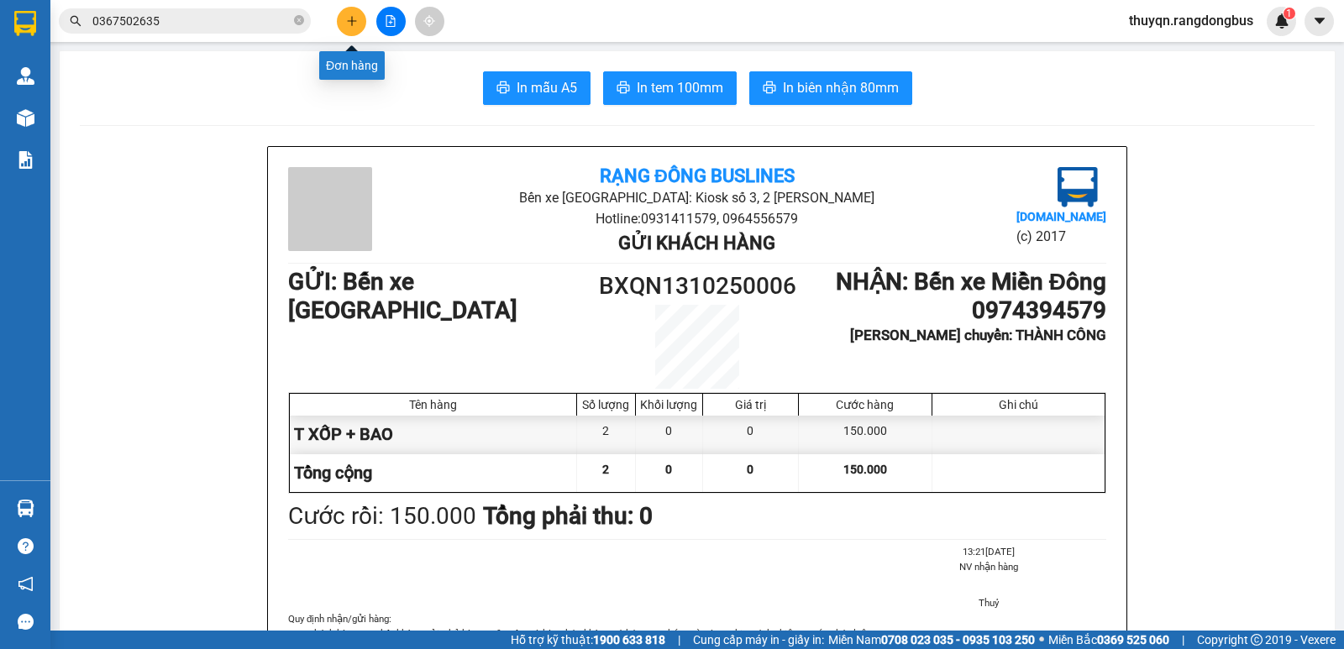
click at [352, 26] on icon "plus" at bounding box center [352, 21] width 12 height 12
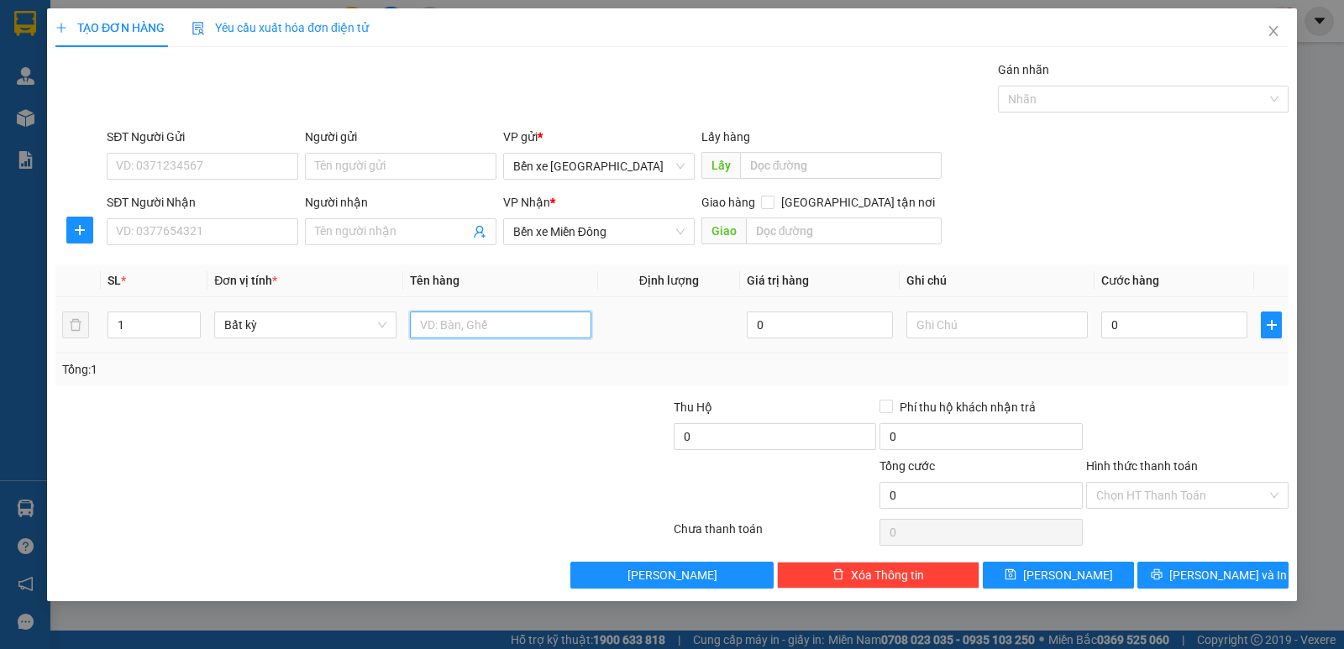
click at [460, 323] on input "text" at bounding box center [500, 325] width 181 height 27
type input "T XỐP"
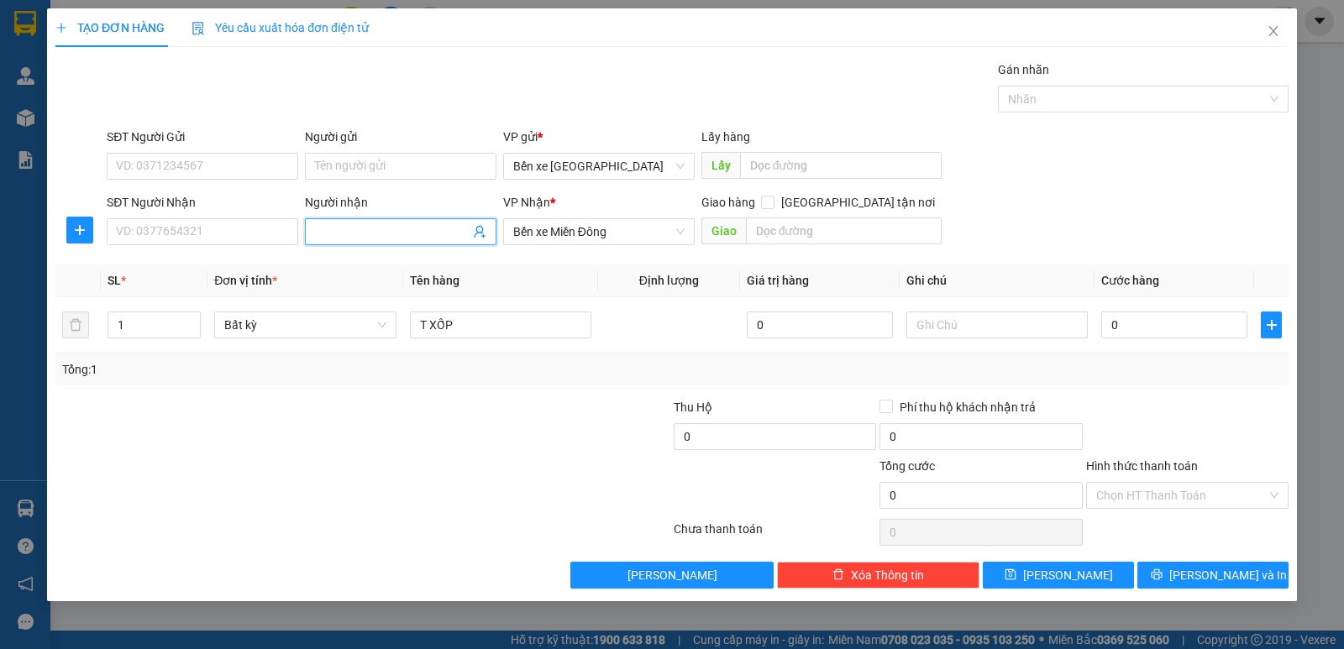
click at [407, 230] on input "Người nhận" at bounding box center [392, 232] width 155 height 18
type input "NHƯ THƠ"
click at [795, 222] on input "text" at bounding box center [844, 231] width 197 height 27
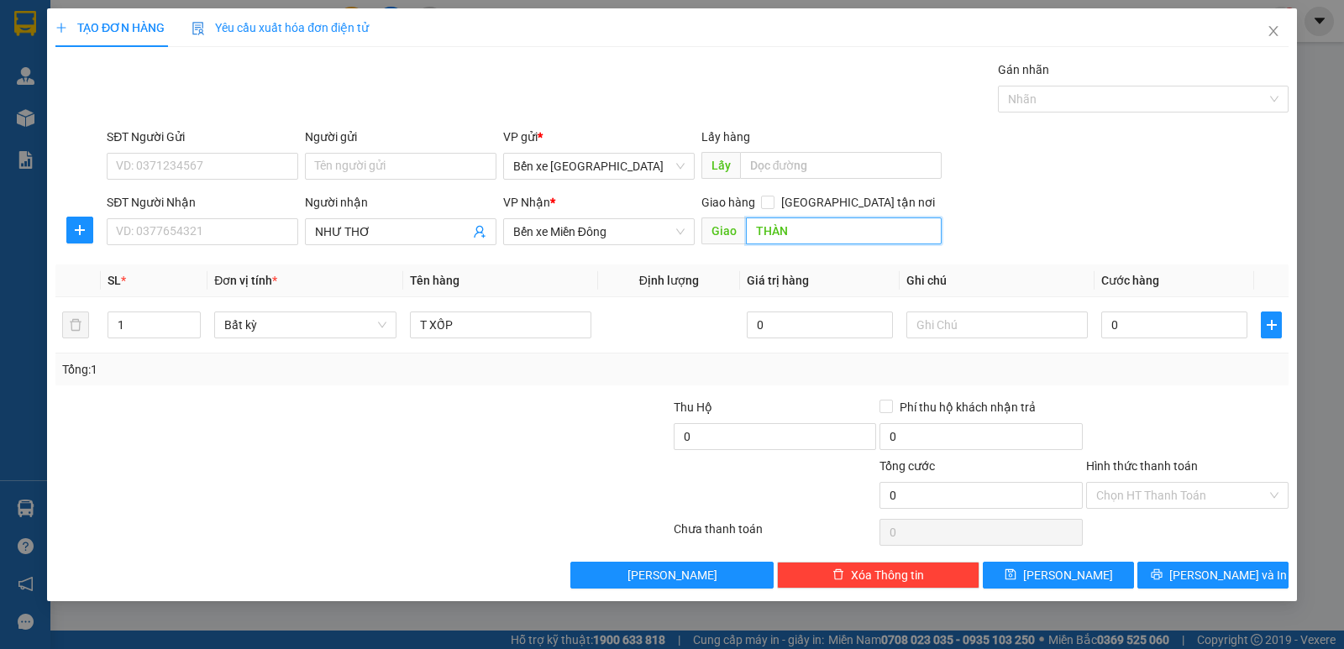
type input "THÀNH"
click at [773, 202] on input "[GEOGRAPHIC_DATA] tận nơi" at bounding box center [767, 202] width 12 height 12
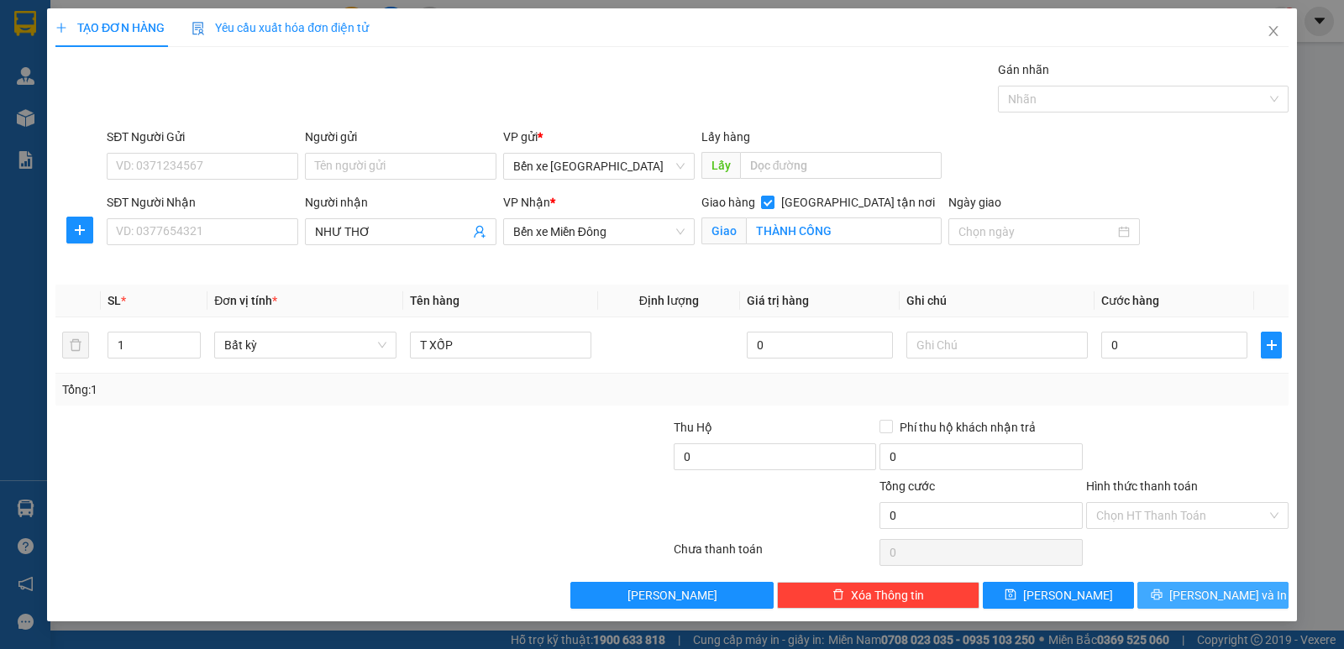
click at [1207, 588] on span "[PERSON_NAME] và In" at bounding box center [1228, 595] width 118 height 18
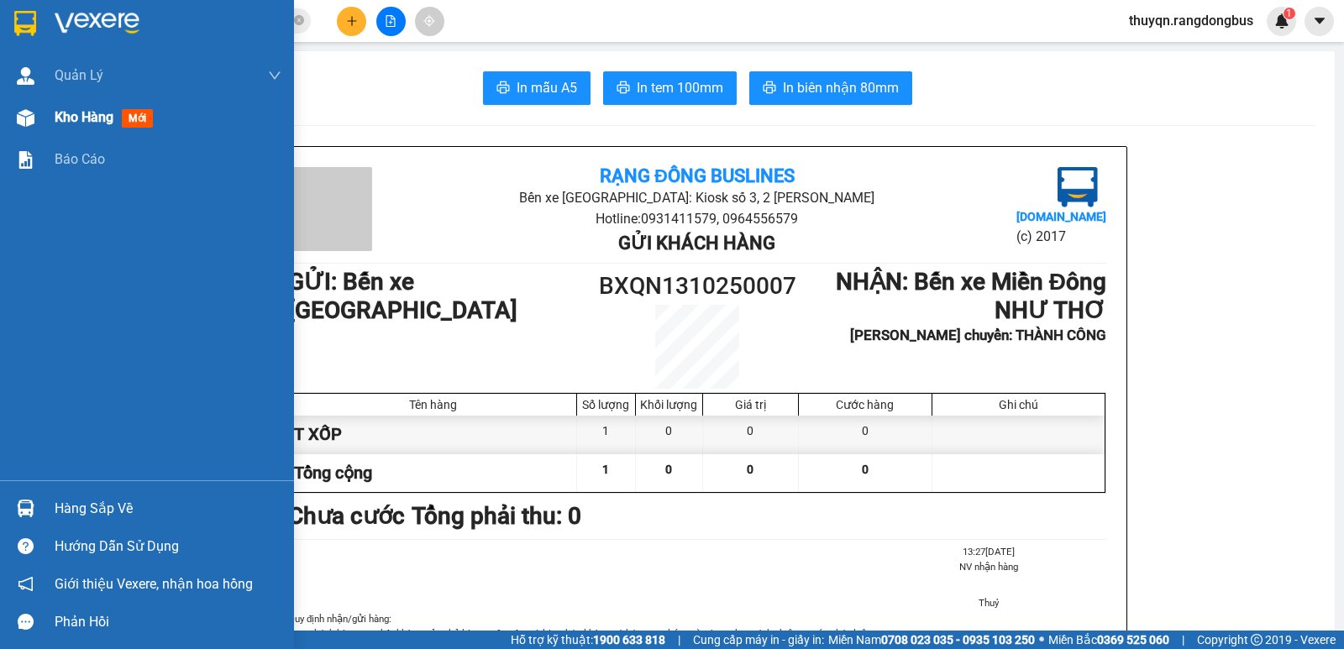
click at [70, 112] on span "Kho hàng" at bounding box center [84, 117] width 59 height 16
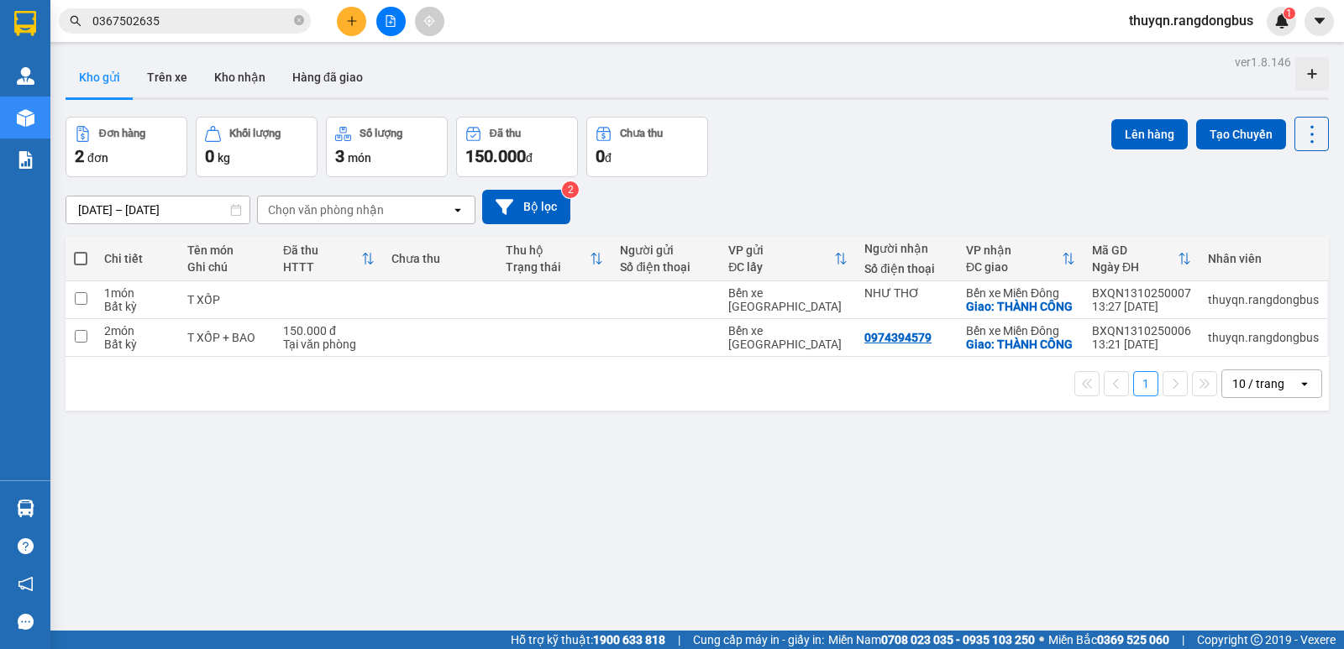
click at [85, 259] on span at bounding box center [80, 258] width 13 height 13
click at [81, 250] on input "checkbox" at bounding box center [81, 250] width 0 height 0
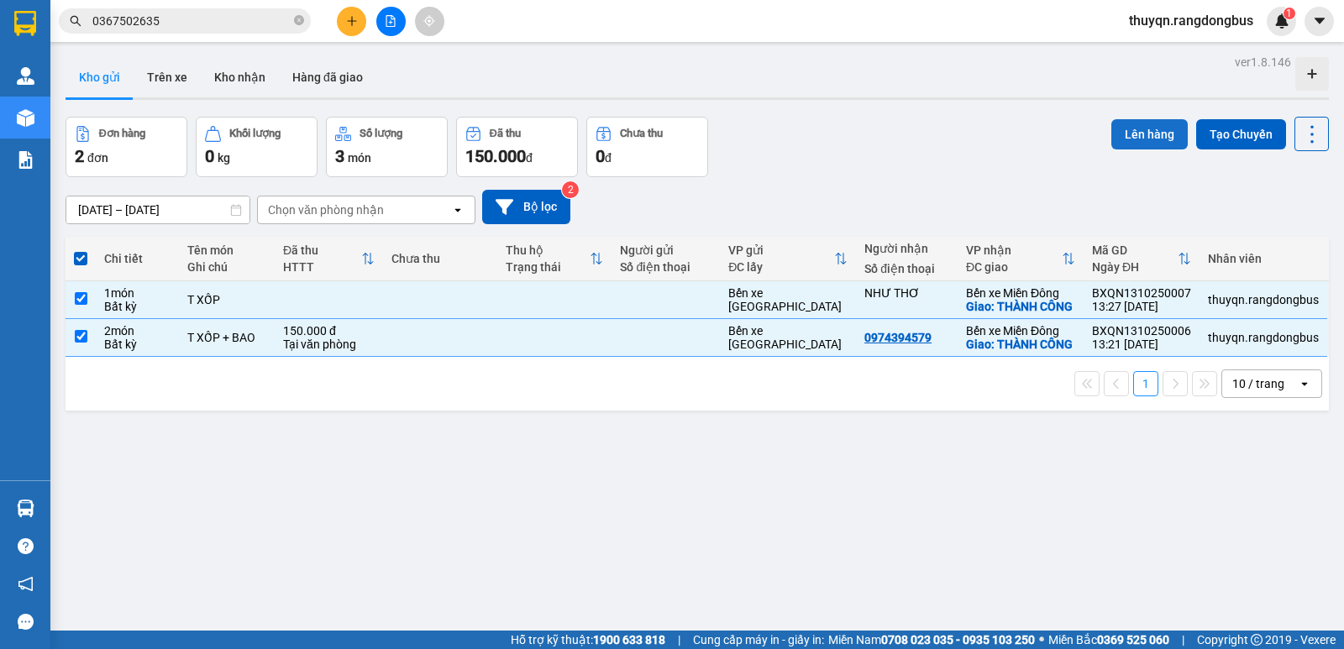
click at [1145, 127] on button "Lên hàng" at bounding box center [1149, 134] width 76 height 30
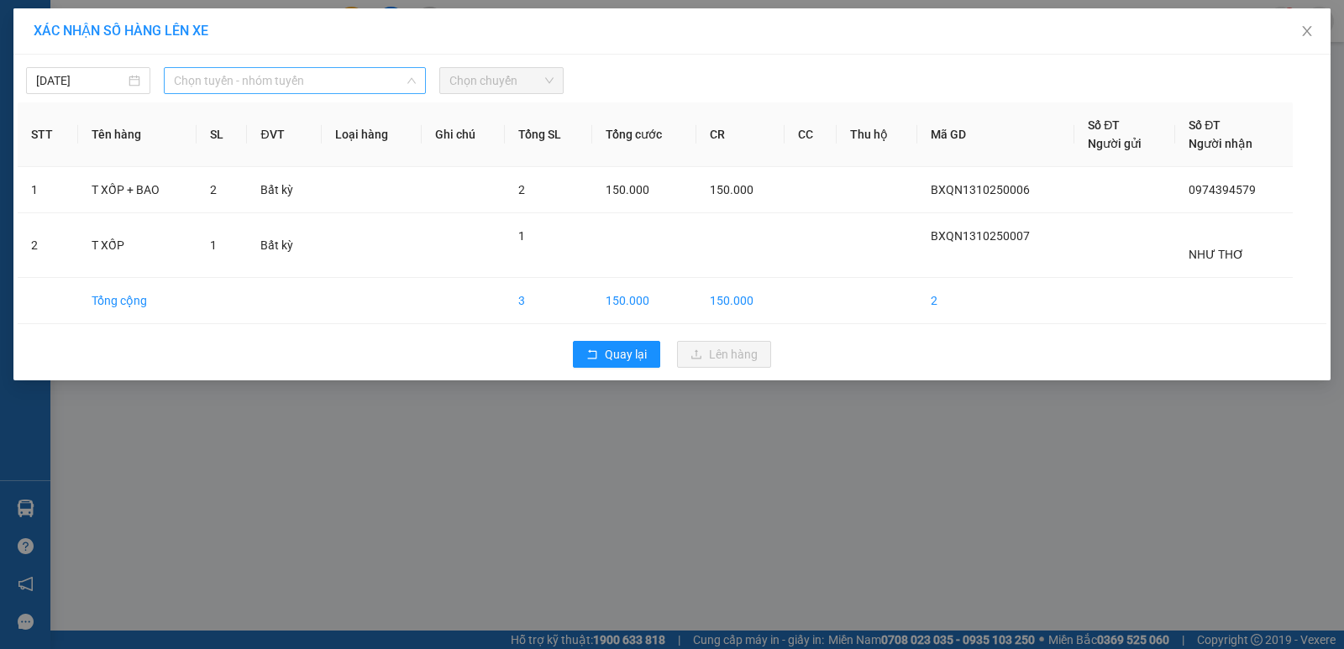
click at [279, 79] on span "Chọn tuyến - nhóm tuyến" at bounding box center [295, 80] width 242 height 25
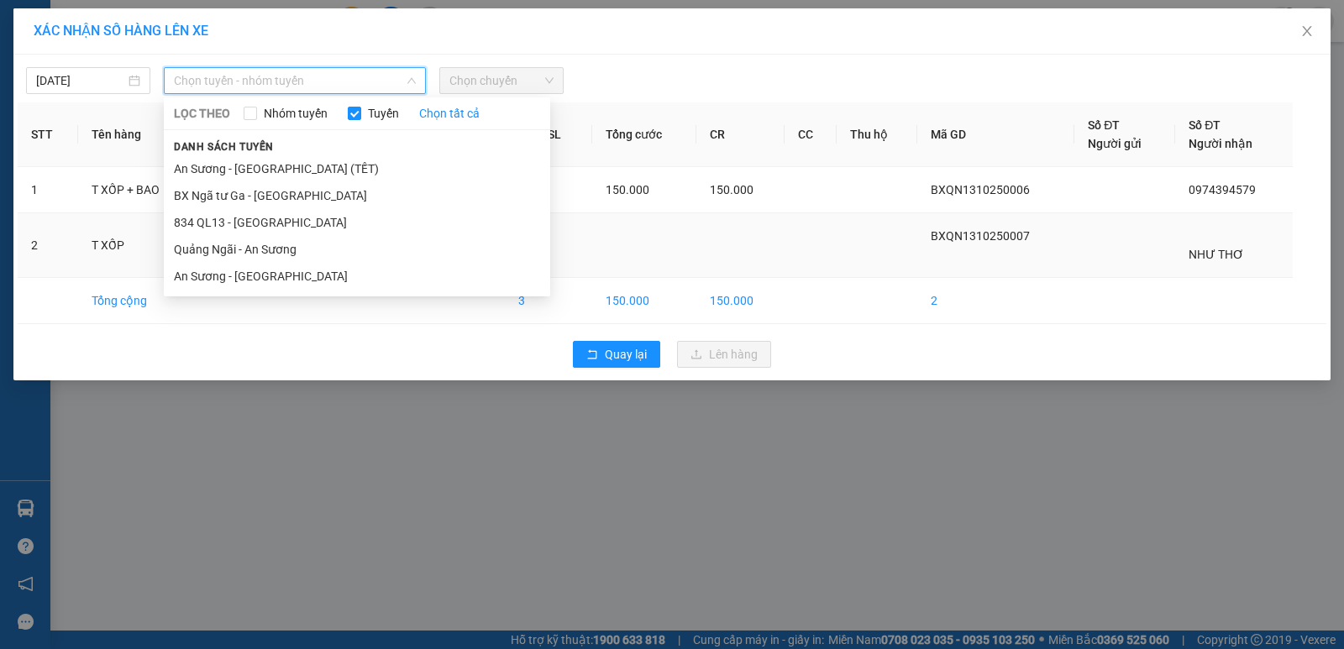
drag, startPoint x: 238, startPoint y: 242, endPoint x: 288, endPoint y: 226, distance: 52.9
click at [246, 242] on li "Quảng Ngãi - An Sương" at bounding box center [357, 249] width 386 height 27
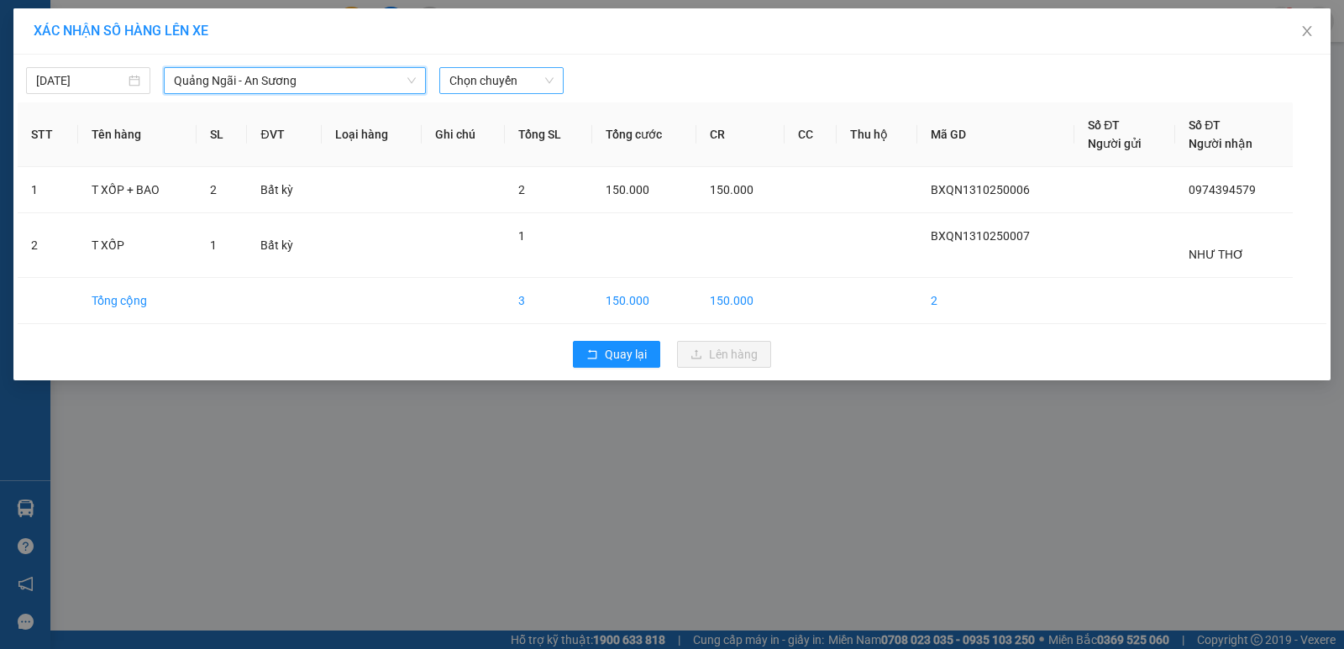
click at [514, 79] on span "Chọn chuyến" at bounding box center [501, 80] width 104 height 25
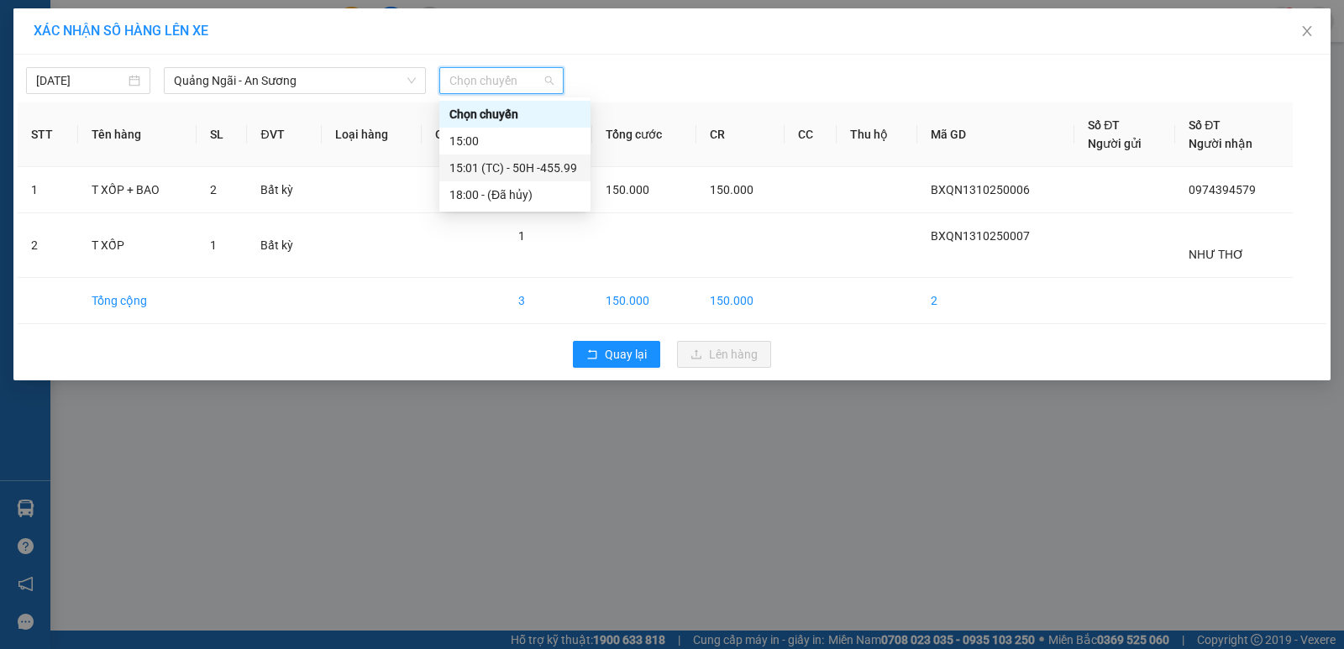
click at [539, 171] on div "15:01 (TC) - 50H -455.99" at bounding box center [514, 168] width 131 height 18
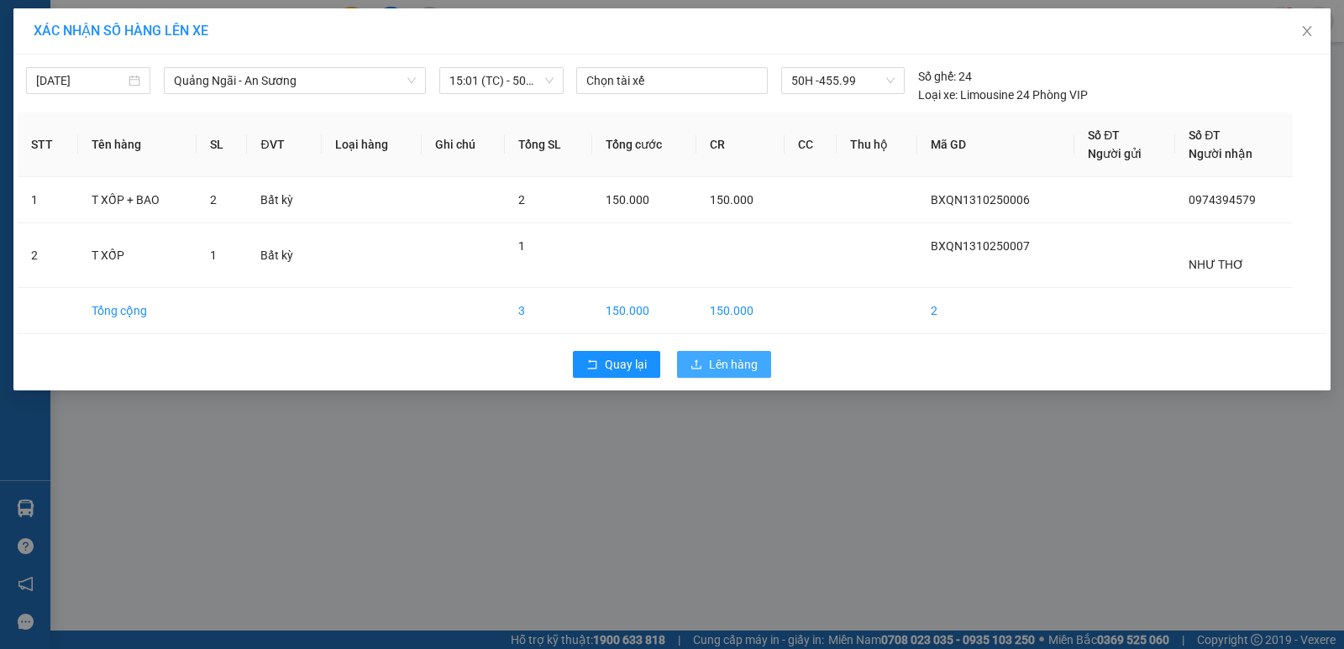
click at [732, 364] on span "Lên hàng" at bounding box center [733, 364] width 49 height 18
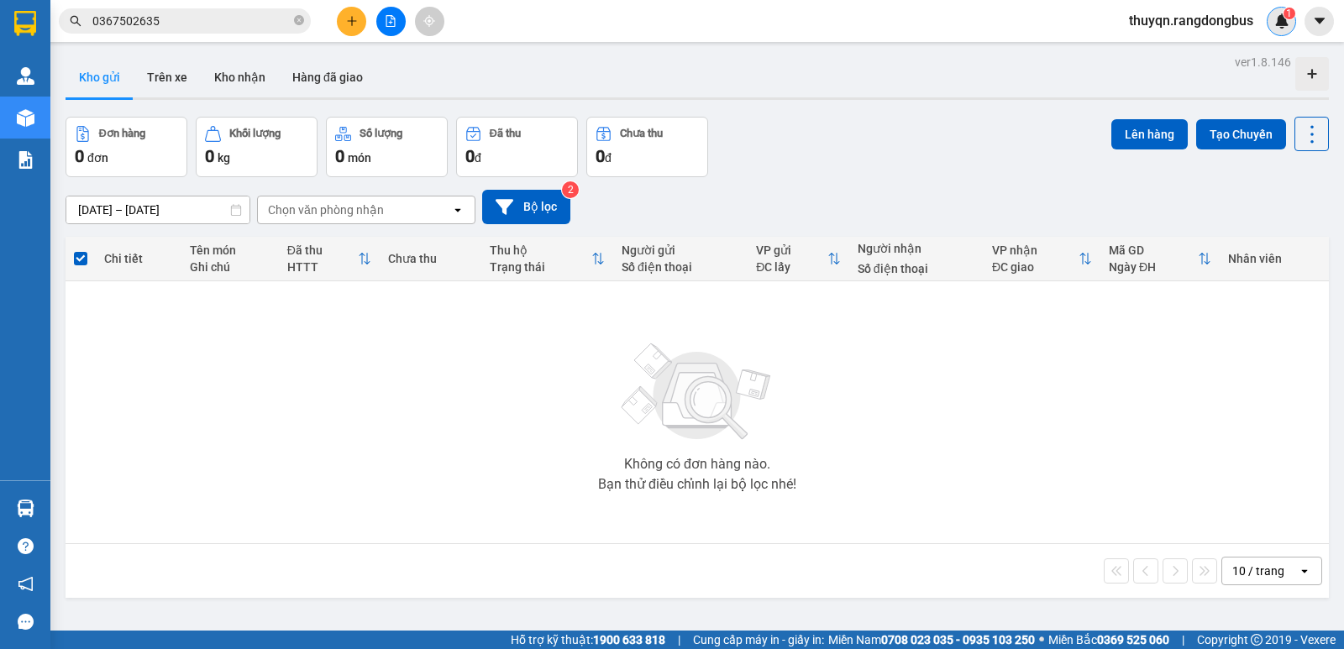
click at [1285, 24] on img at bounding box center [1281, 20] width 15 height 15
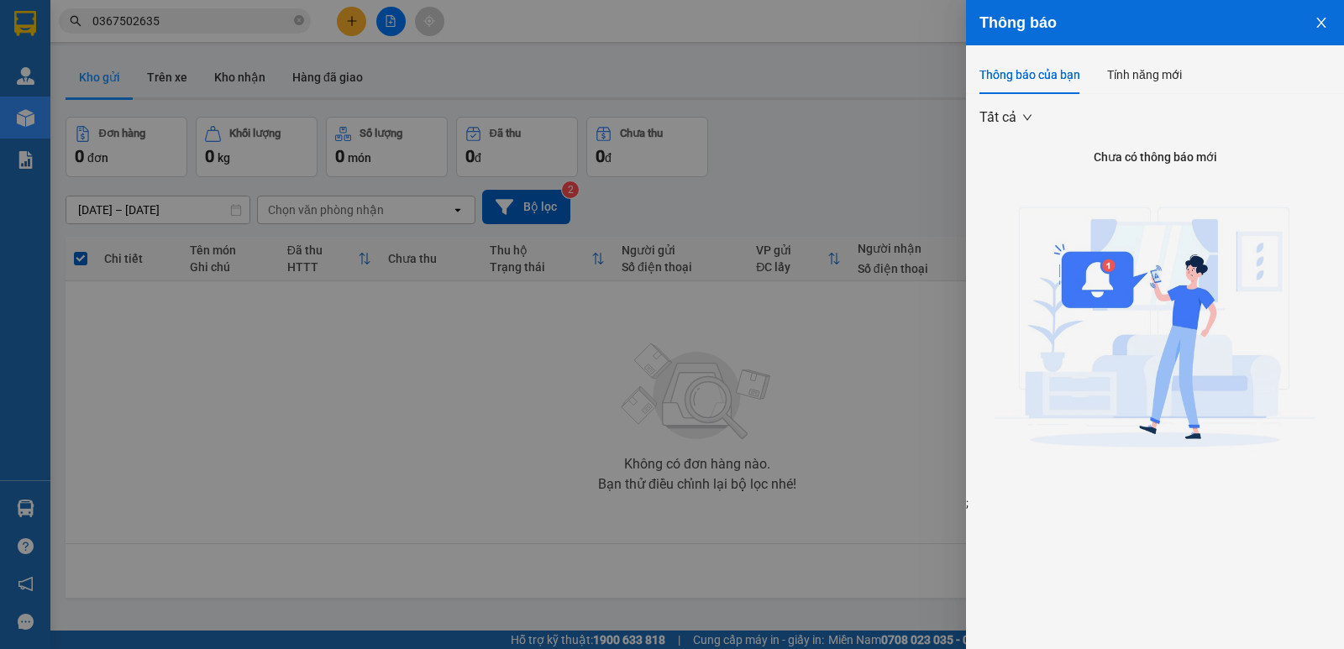
click at [808, 29] on div at bounding box center [672, 324] width 1344 height 649
